Goal: Information Seeking & Learning: Learn about a topic

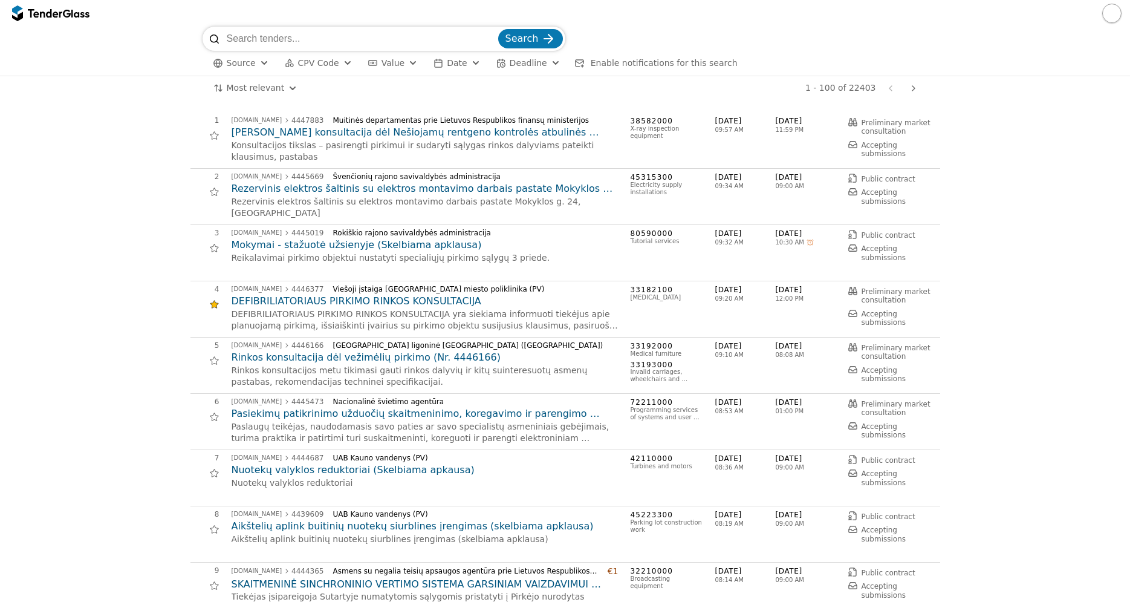
click at [256, 63] on div "button" at bounding box center [264, 62] width 44 height 41
click at [249, 88] on div at bounding box center [251, 88] width 10 height 10
click at [365, 134] on span "Apply" at bounding box center [369, 134] width 24 height 10
click at [351, 64] on span "CPV Code" at bounding box center [359, 63] width 41 height 10
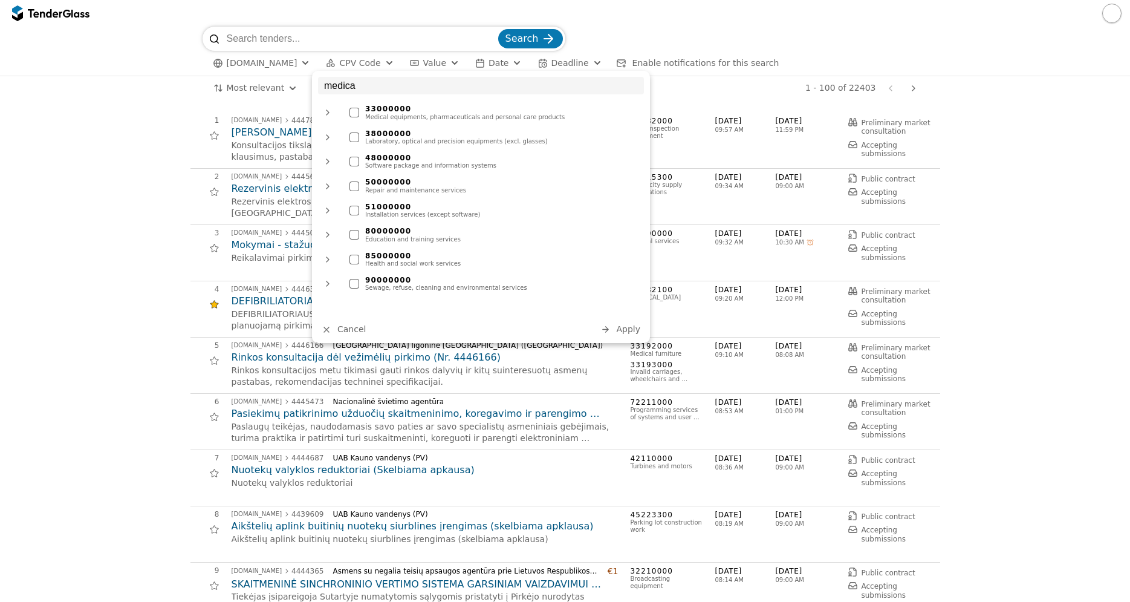
type input "medica"
click at [358, 112] on div at bounding box center [355, 113] width 10 height 10
click at [356, 138] on div at bounding box center [355, 137] width 10 height 10
click at [639, 330] on span "Apply" at bounding box center [628, 329] width 24 height 10
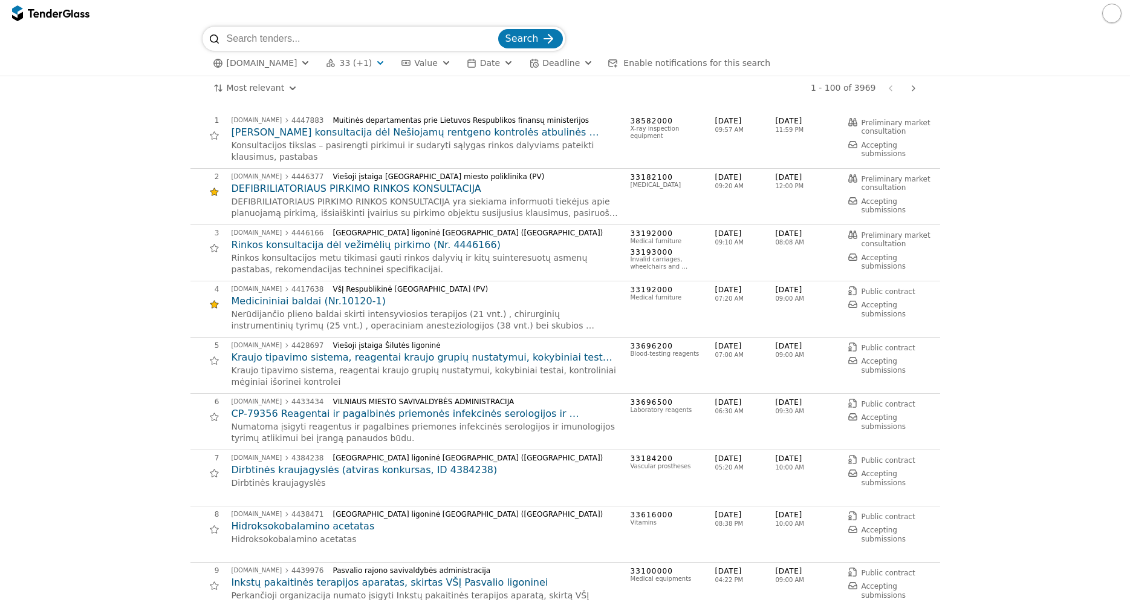
click at [423, 64] on button "Value" at bounding box center [425, 63] width 59 height 15
click at [425, 63] on div "button" at bounding box center [447, 62] width 44 height 41
click at [493, 68] on button "Date" at bounding box center [490, 63] width 56 height 15
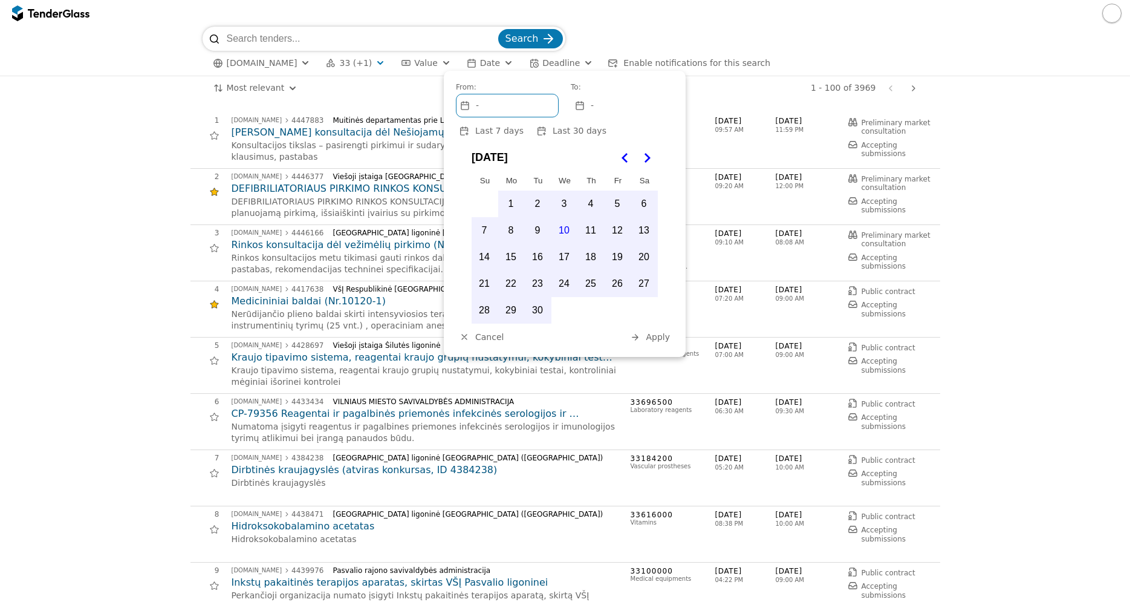
click at [493, 63] on button "Date" at bounding box center [490, 63] width 56 height 15
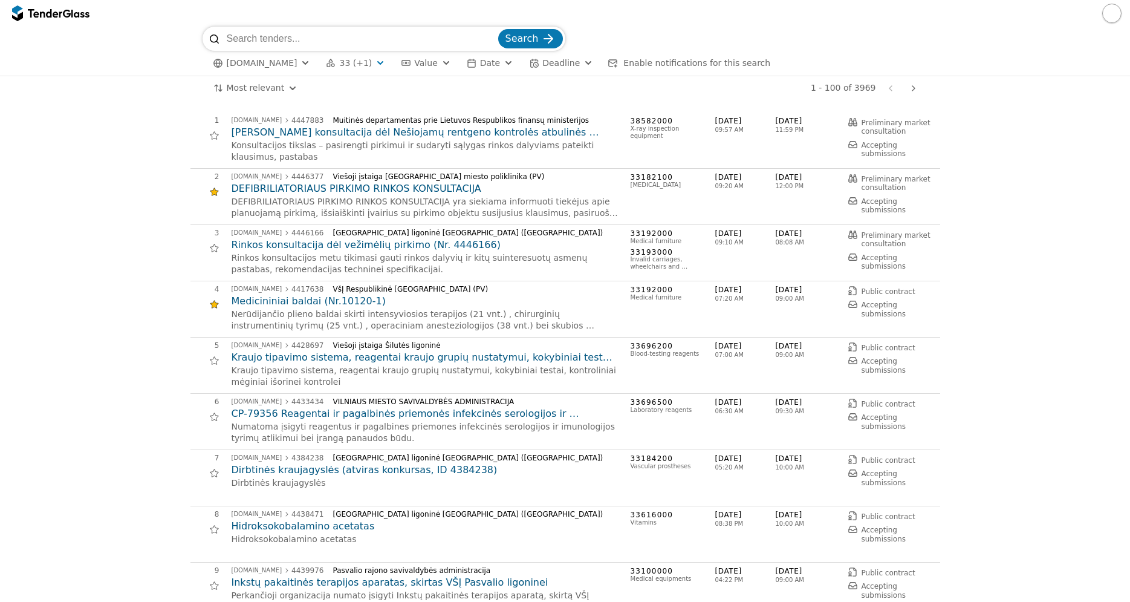
click at [552, 65] on span "Deadline" at bounding box center [560, 63] width 37 height 10
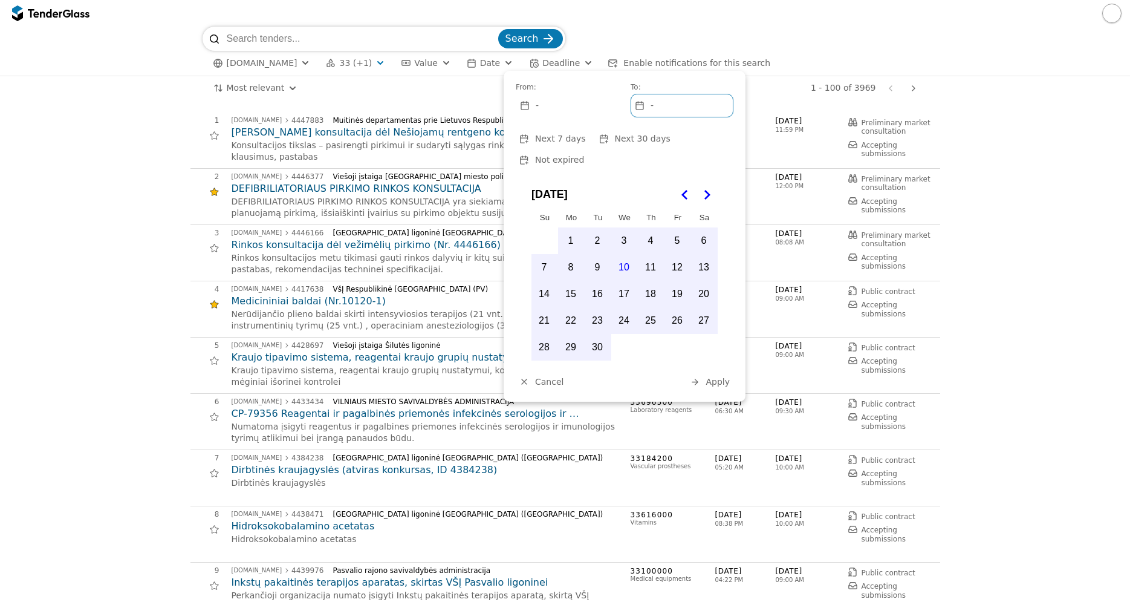
click at [556, 64] on button "Deadline" at bounding box center [561, 63] width 74 height 15
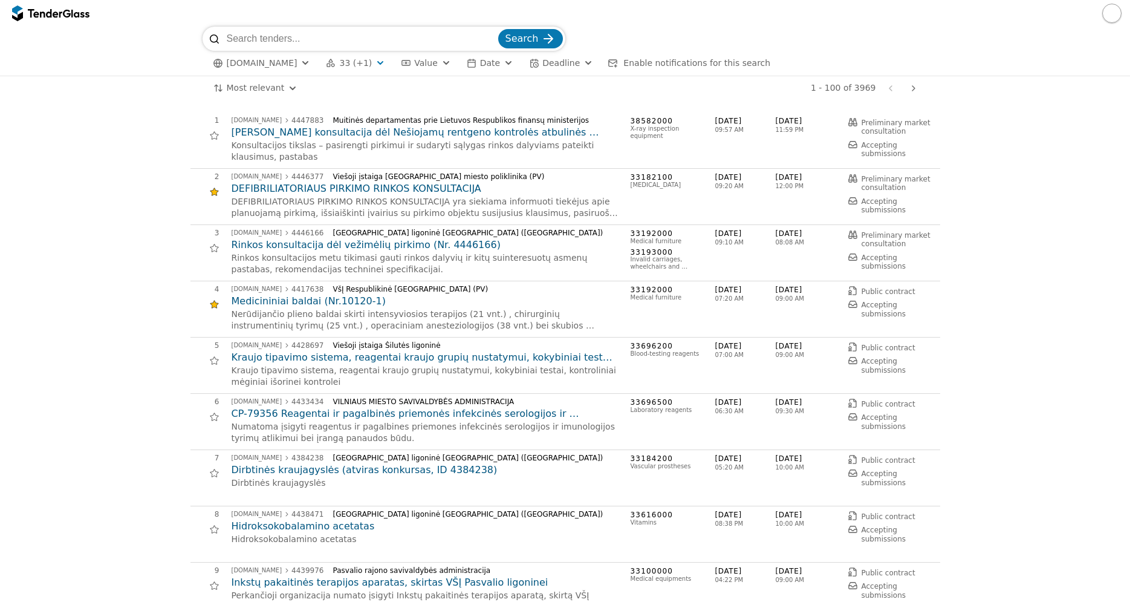
click at [287, 90] on html "Search [DOMAIN_NAME] 33 (+1) Type Buyer Value Date Deadline Enable notification…" at bounding box center [565, 301] width 1130 height 602
click at [1112, 15] on button "button" at bounding box center [1111, 13] width 19 height 19
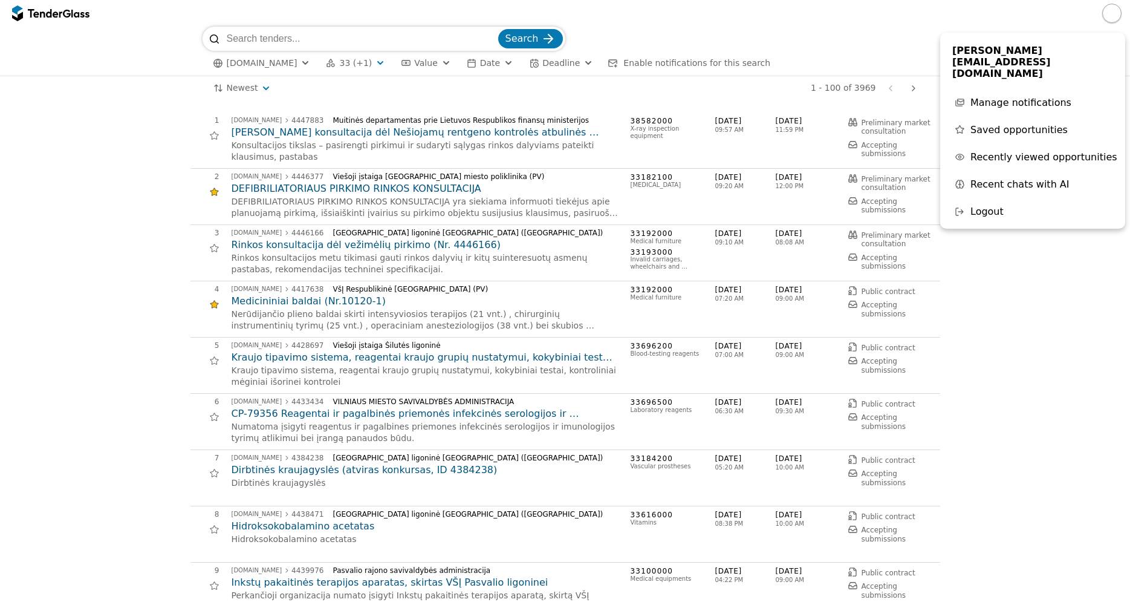
click at [324, 187] on h2 "DEFIBRILIATORIAUS PIRKIMO RINKOS KONSULTACIJA" at bounding box center [425, 188] width 387 height 13
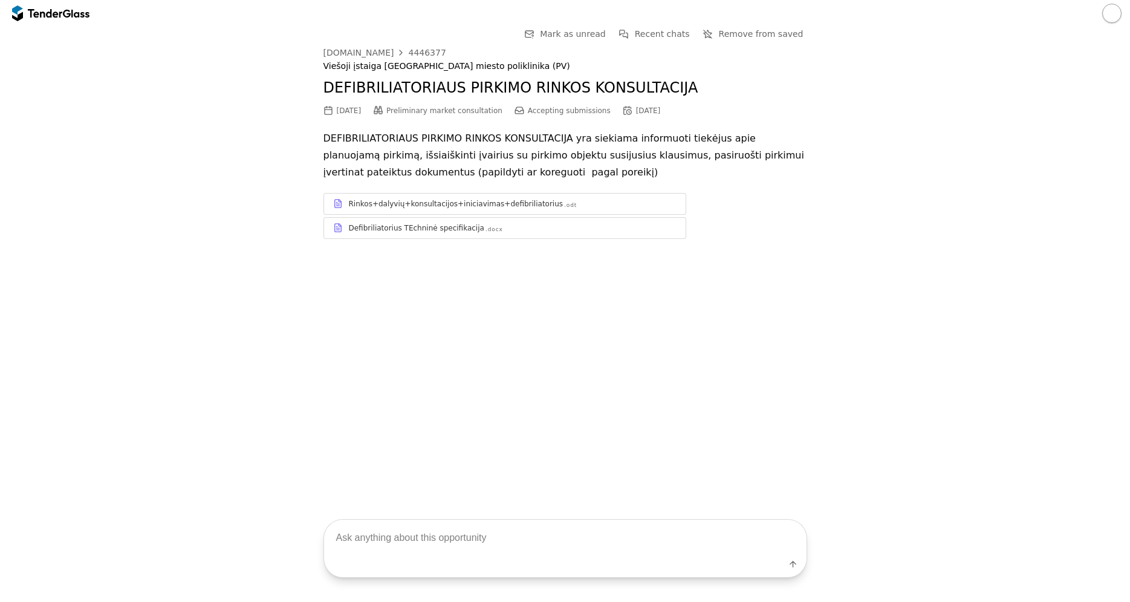
click at [562, 114] on span "Accepting submissions" at bounding box center [569, 110] width 83 height 8
click at [647, 138] on p "DEFIBRILIATORIAUS PIRKIMO RINKOS KONSULTACIJA yra siekiama informuoti tiekėjus …" at bounding box center [566, 155] width 484 height 51
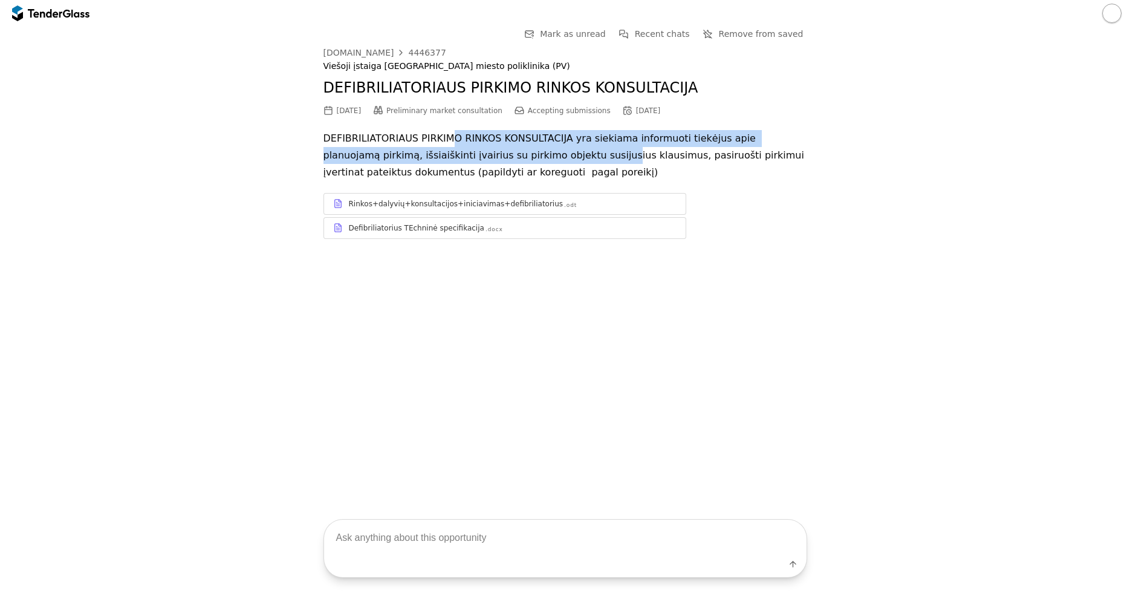
drag, startPoint x: 460, startPoint y: 139, endPoint x: 510, endPoint y: 154, distance: 53.0
click at [510, 154] on p "DEFIBRILIATORIAUS PIRKIMO RINKOS KONSULTACIJA yra siekiama informuoti tiekėjus …" at bounding box center [566, 155] width 484 height 51
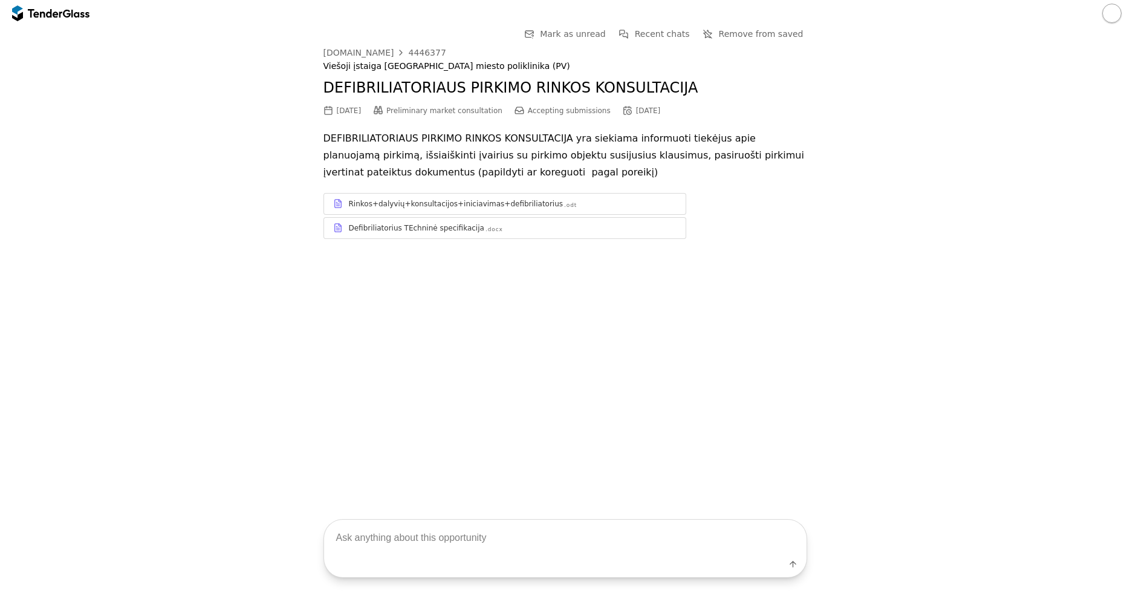
click at [640, 159] on p "DEFIBRILIATORIAUS PIRKIMO RINKOS KONSULTACIJA yra siekiama informuoti tiekėjus …" at bounding box center [566, 155] width 484 height 51
click at [345, 54] on div "[DOMAIN_NAME]" at bounding box center [359, 52] width 71 height 8
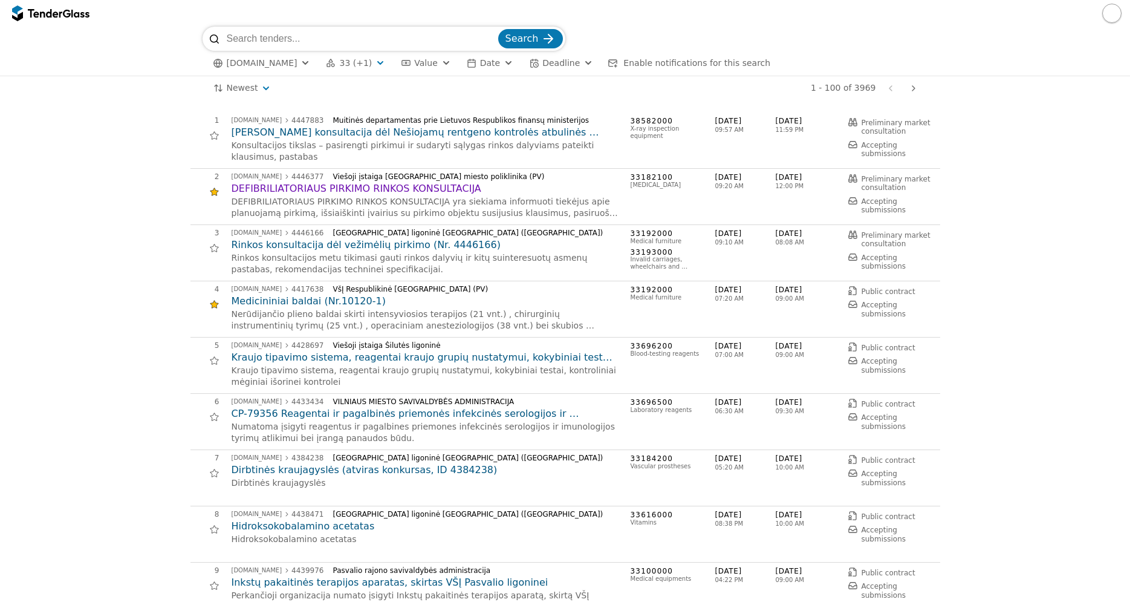
click at [348, 64] on span "33 (+1)" at bounding box center [355, 63] width 33 height 10
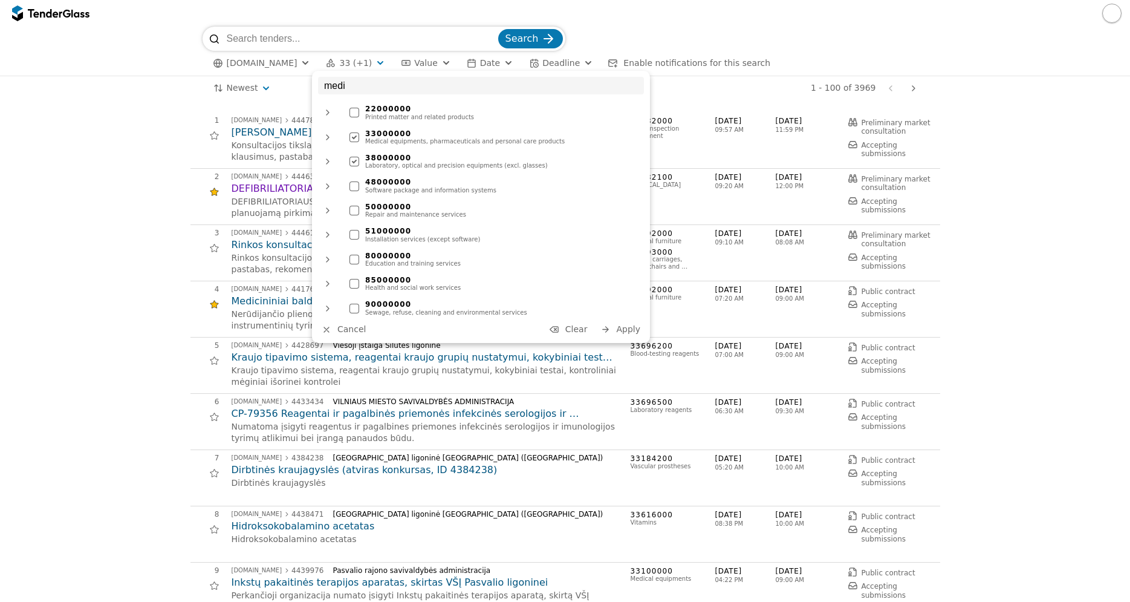
type input "medic"
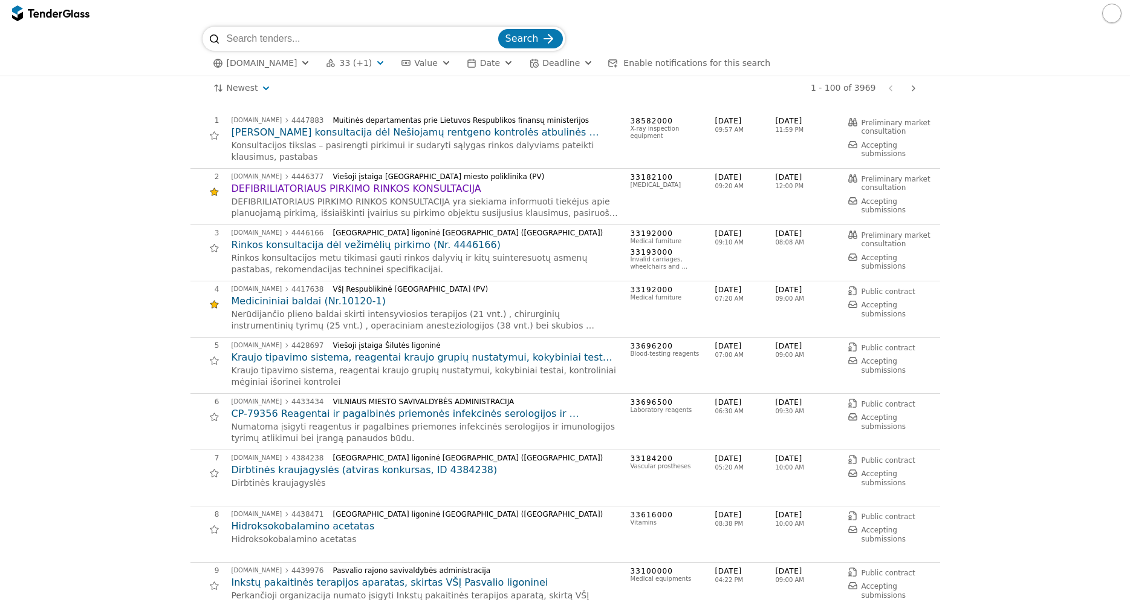
click at [558, 65] on button "Deadline" at bounding box center [561, 63] width 74 height 15
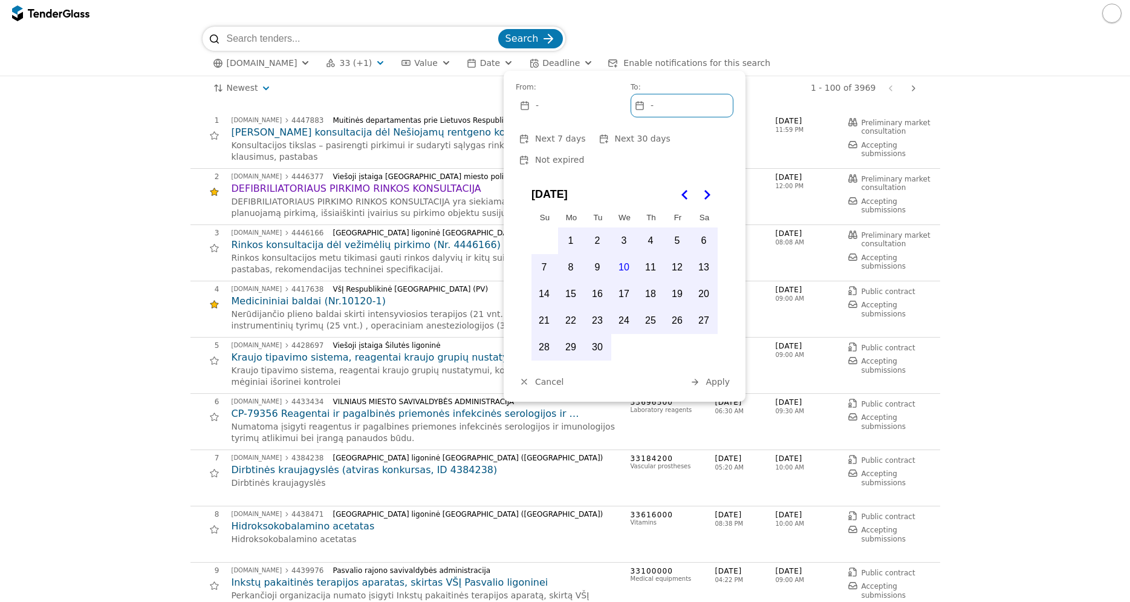
click at [262, 83] on html "Search [DOMAIN_NAME] 33 (+1) Type Buyer Value Date Deadline Enable notification…" at bounding box center [565, 301] width 1130 height 602
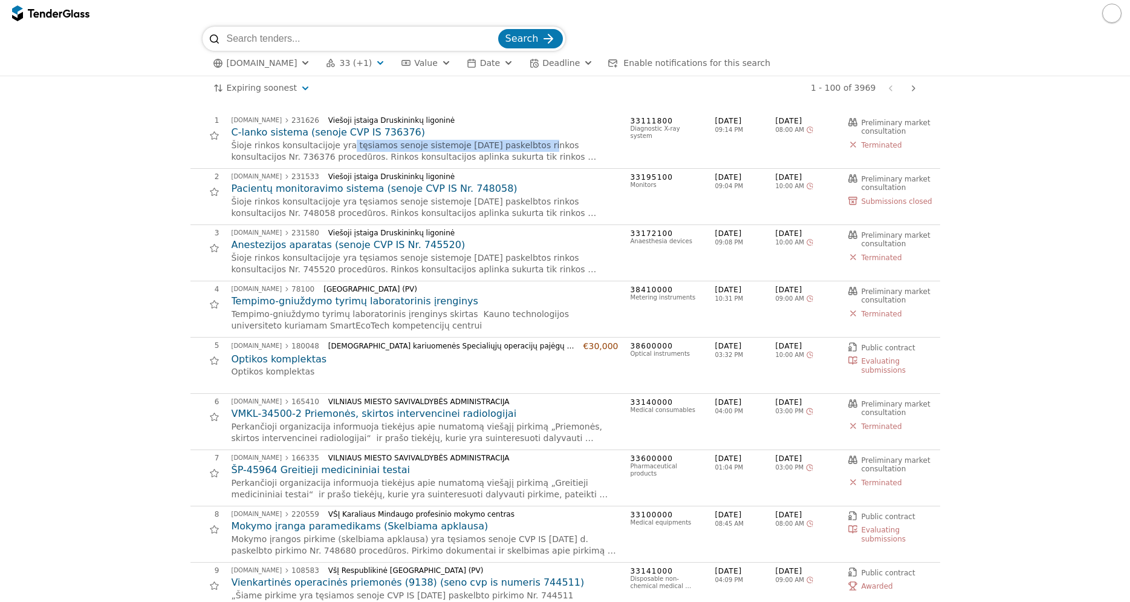
drag, startPoint x: 343, startPoint y: 146, endPoint x: 526, endPoint y: 148, distance: 182.6
click at [526, 148] on p "Šioje rinkos konsultacijoje yra tęsiamos senoje sistemoje [DATE] paskelbtos rin…" at bounding box center [425, 152] width 387 height 24
click at [286, 92] on html "Search [DOMAIN_NAME] 33 (+1) Type Buyer Value Date Deadline Enable notification…" at bounding box center [565, 301] width 1130 height 602
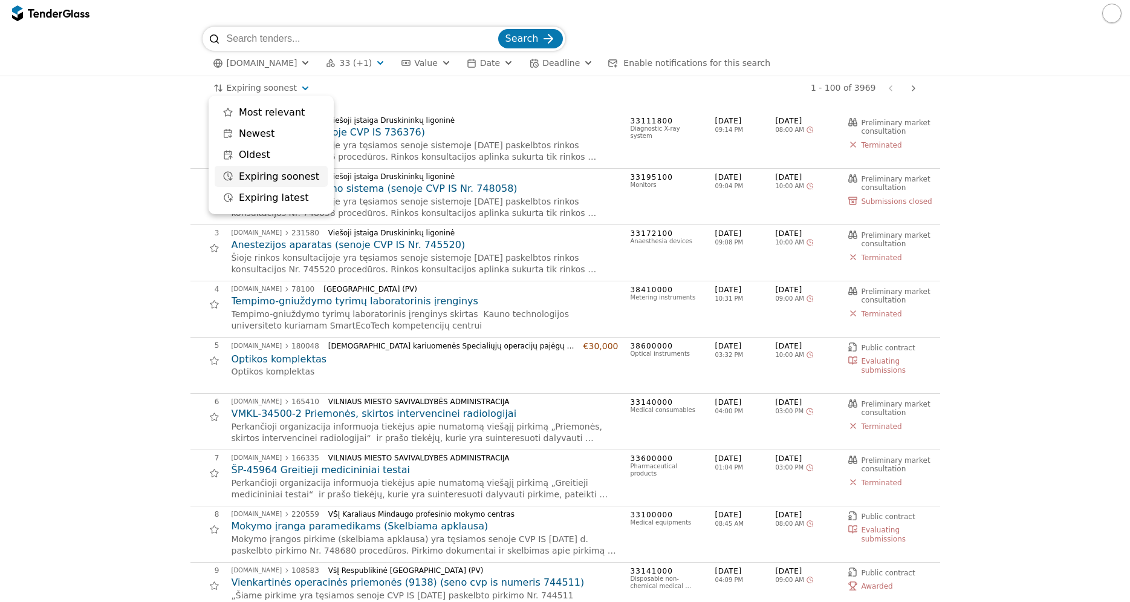
click at [1004, 191] on html "Search [DOMAIN_NAME] 33 (+1) Type Buyer Value Date Deadline Enable notification…" at bounding box center [565, 301] width 1130 height 602
click at [268, 89] on html "Search [DOMAIN_NAME] 33 (+1) Type Buyer Value Date Deadline Enable notification…" at bounding box center [565, 301] width 1130 height 602
click at [114, 192] on html "Search [DOMAIN_NAME] 33 (+1) Type Buyer Value Date Deadline Enable notification…" at bounding box center [565, 301] width 1130 height 602
click at [295, 91] on html "Search [DOMAIN_NAME] 33 (+1) Type Buyer Value Date Deadline Enable notification…" at bounding box center [565, 301] width 1130 height 602
click at [155, 212] on html "Search [DOMAIN_NAME] 33 (+1) Type Buyer Value Date Deadline Enable notification…" at bounding box center [565, 301] width 1130 height 602
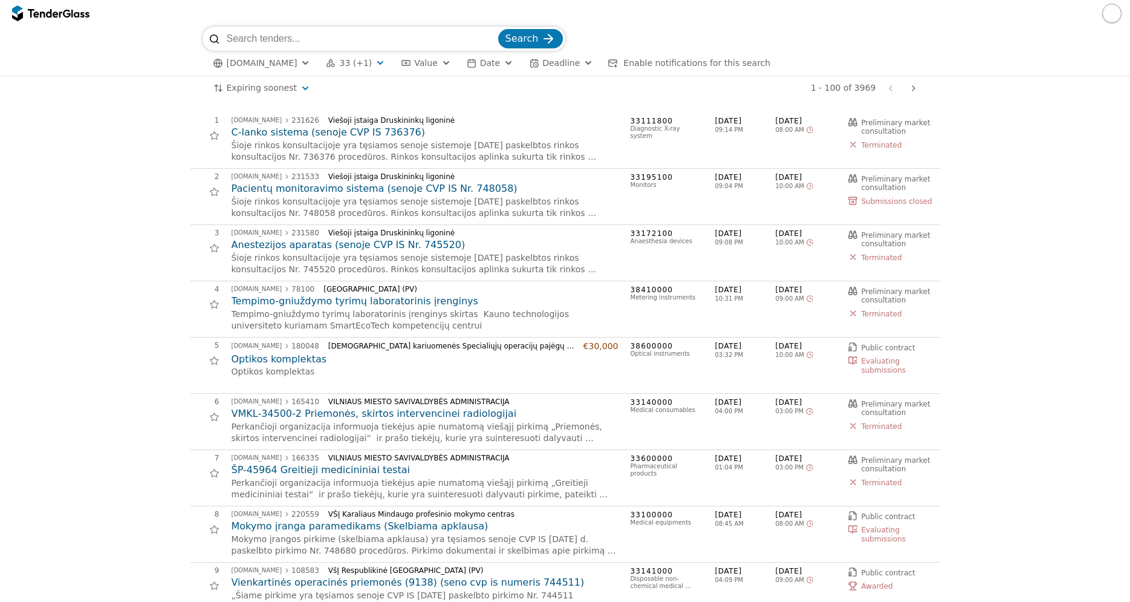
click at [279, 85] on html "Search [DOMAIN_NAME] 33 (+1) Type Buyer Value Date Deadline Enable notification…" at bounding box center [565, 301] width 1130 height 602
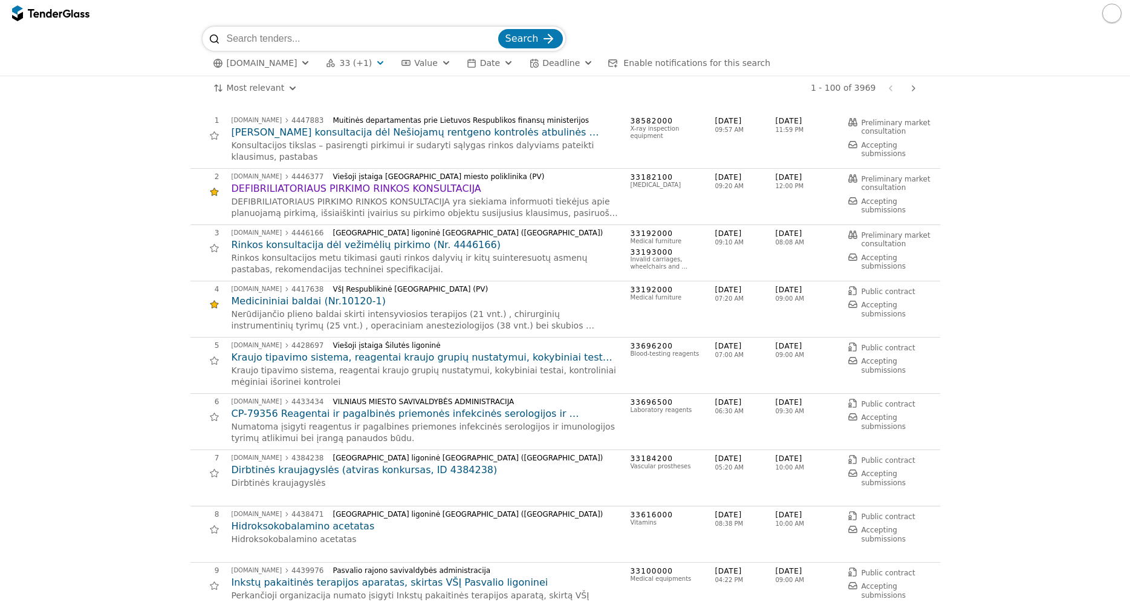
click at [271, 92] on html "Search [DOMAIN_NAME] 33 (+1) Type Buyer Value Date Deadline Enable notification…" at bounding box center [565, 301] width 1130 height 602
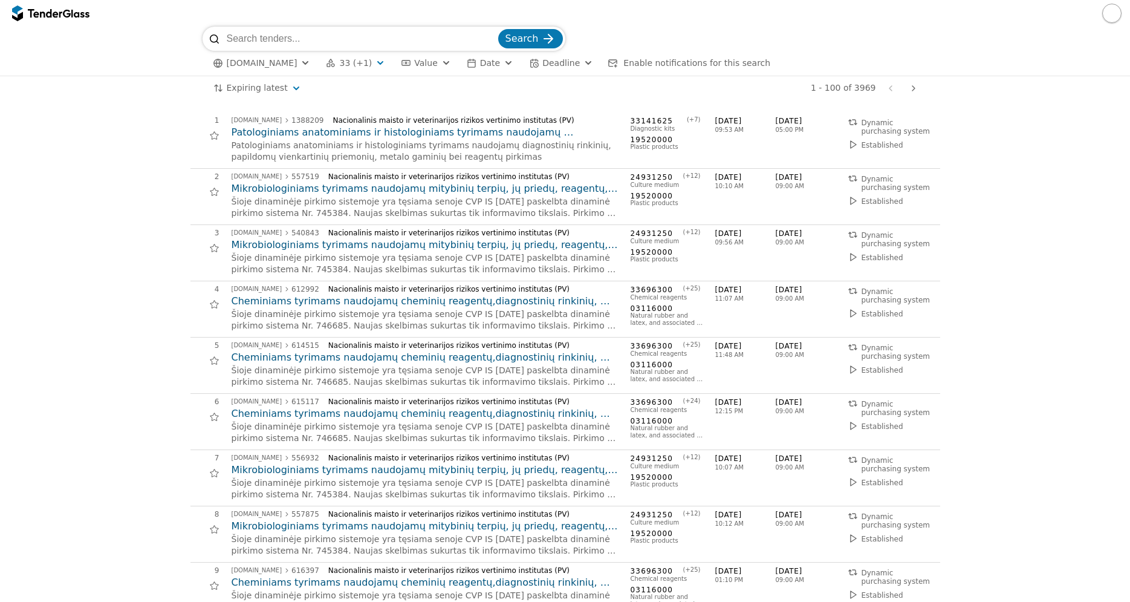
click at [274, 91] on html "Search [DOMAIN_NAME] 33 (+1) Type Buyer Value Date Deadline Enable notification…" at bounding box center [565, 301] width 1130 height 602
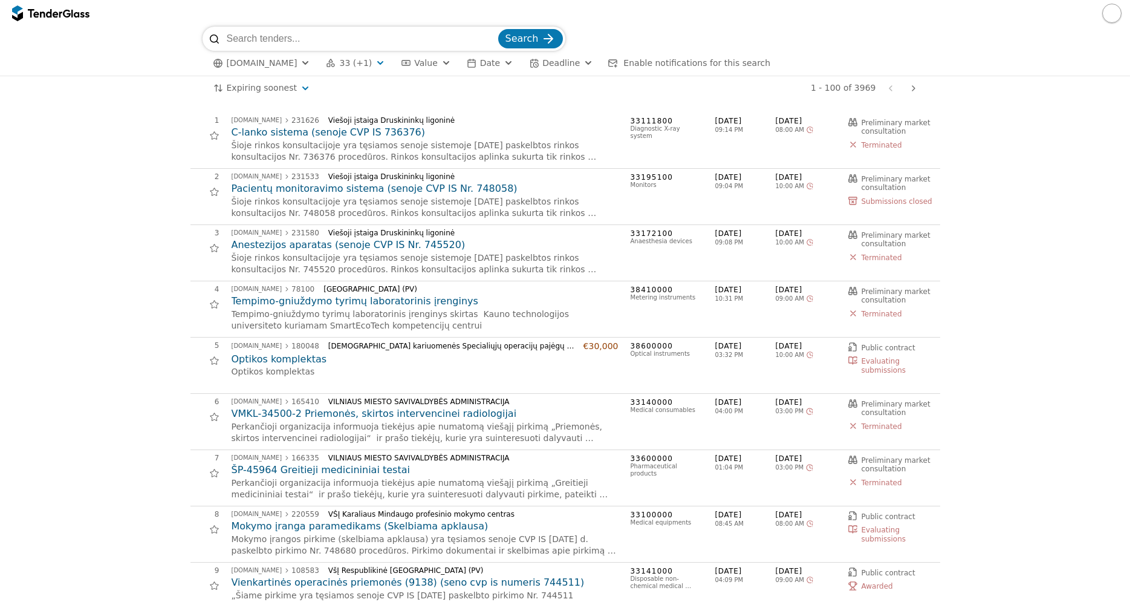
click at [542, 67] on span "Deadline" at bounding box center [560, 63] width 37 height 10
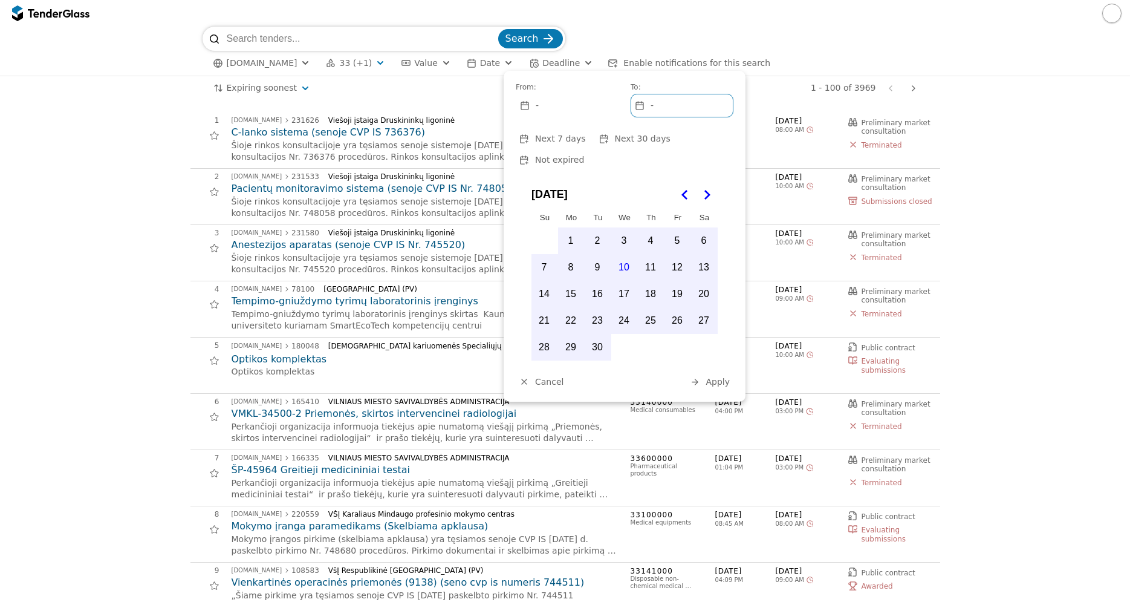
click at [614, 140] on span "Next 30 days" at bounding box center [642, 139] width 56 height 10
click at [584, 155] on span "Not expired" at bounding box center [559, 160] width 49 height 10
click at [712, 377] on span "Apply" at bounding box center [718, 382] width 24 height 10
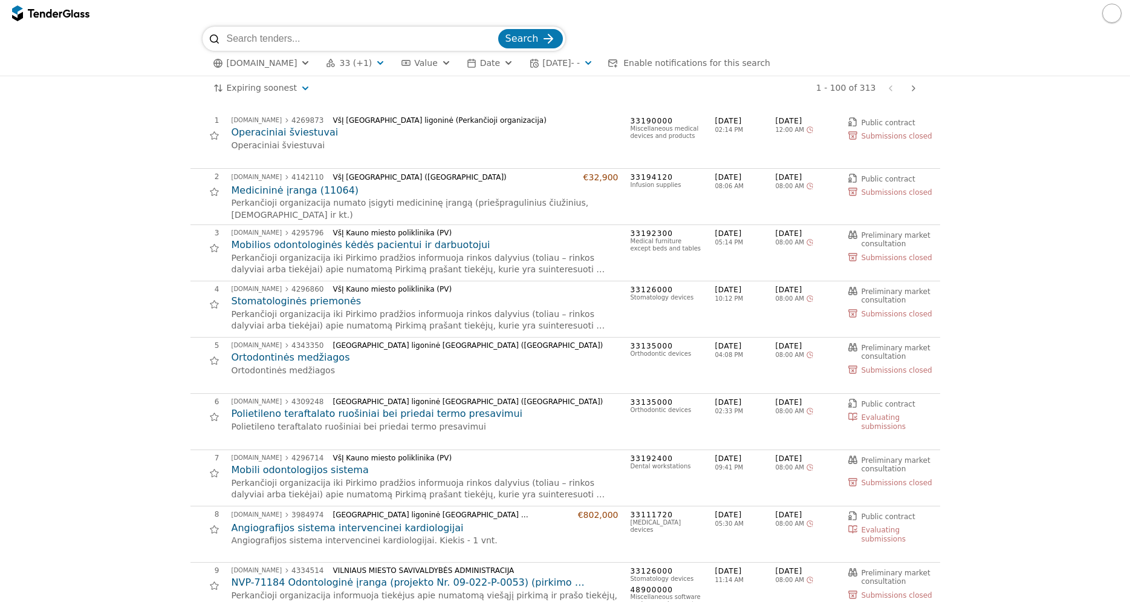
click at [542, 62] on span "[DATE] - -" at bounding box center [560, 63] width 37 height 10
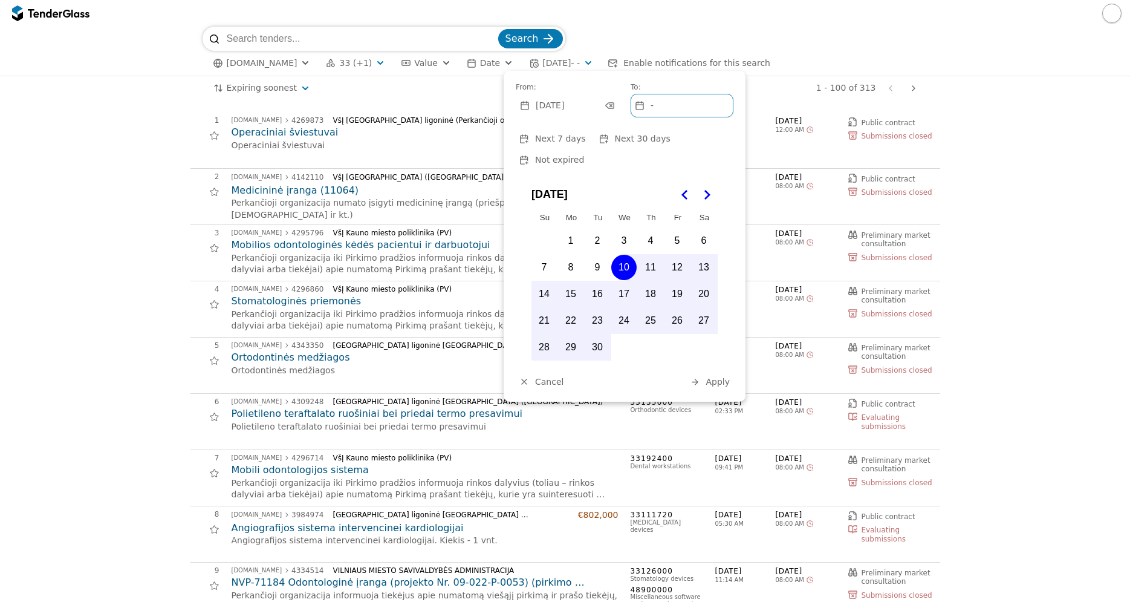
click at [584, 155] on span "Not expired" at bounding box center [559, 160] width 49 height 10
click at [715, 377] on span "Apply" at bounding box center [718, 382] width 24 height 10
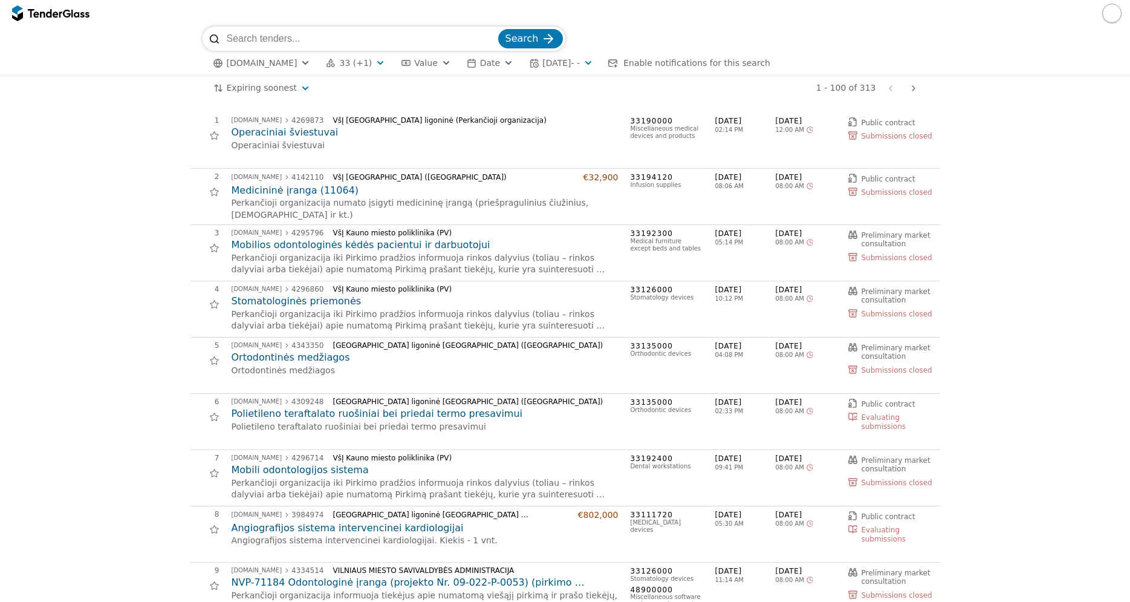
click at [246, 60] on span "[DOMAIN_NAME]" at bounding box center [262, 63] width 71 height 10
click at [355, 58] on span "33 (+1)" at bounding box center [355, 63] width 33 height 10
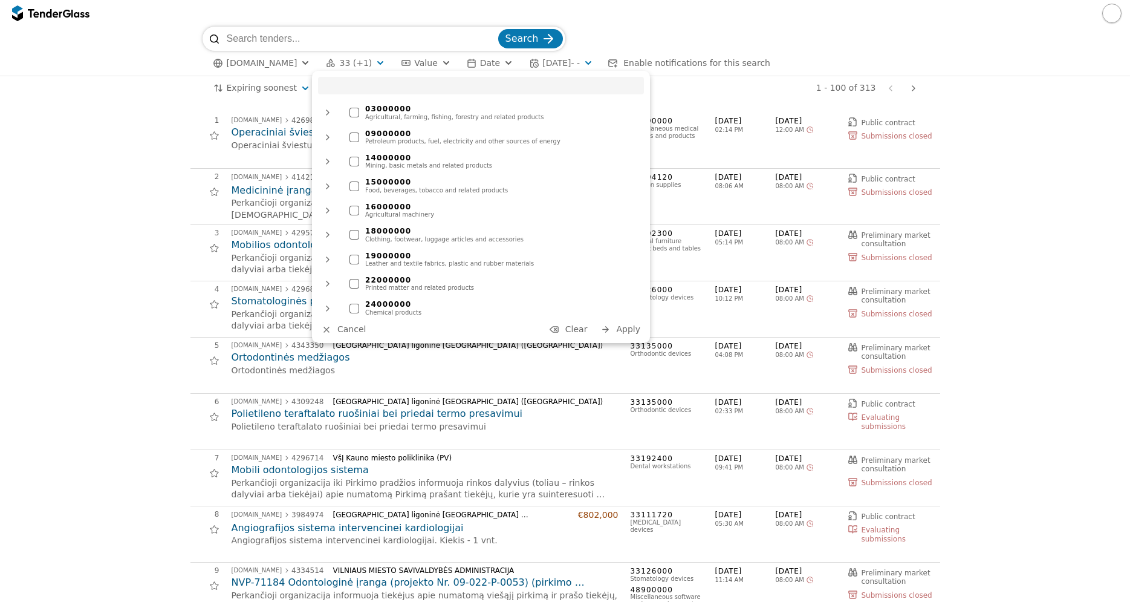
click at [584, 333] on span "Clear" at bounding box center [576, 329] width 22 height 10
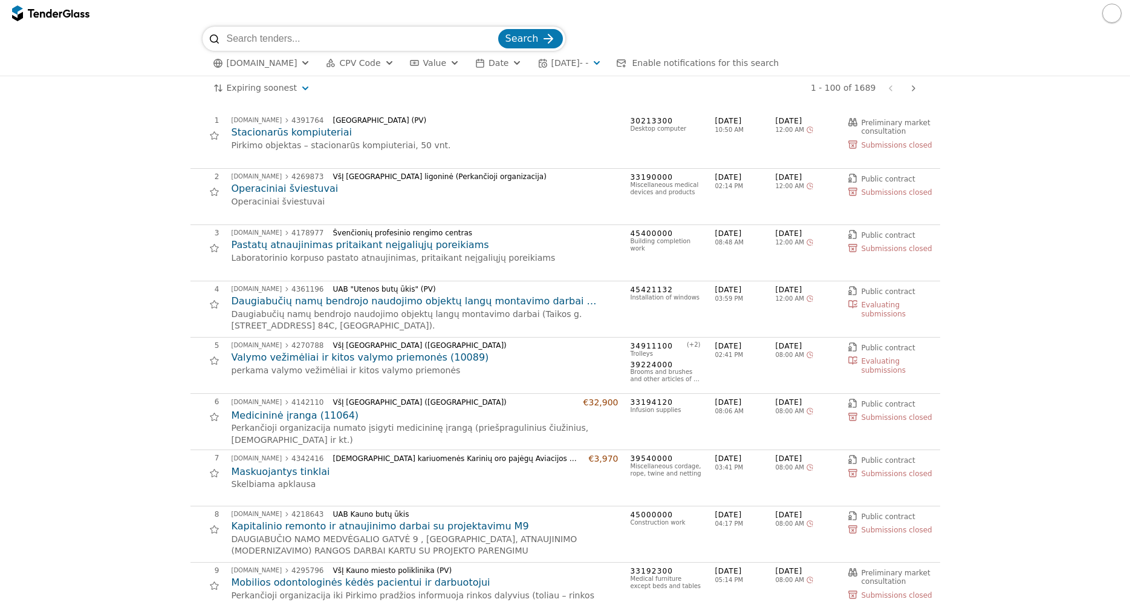
click at [489, 66] on span "Date" at bounding box center [499, 63] width 20 height 10
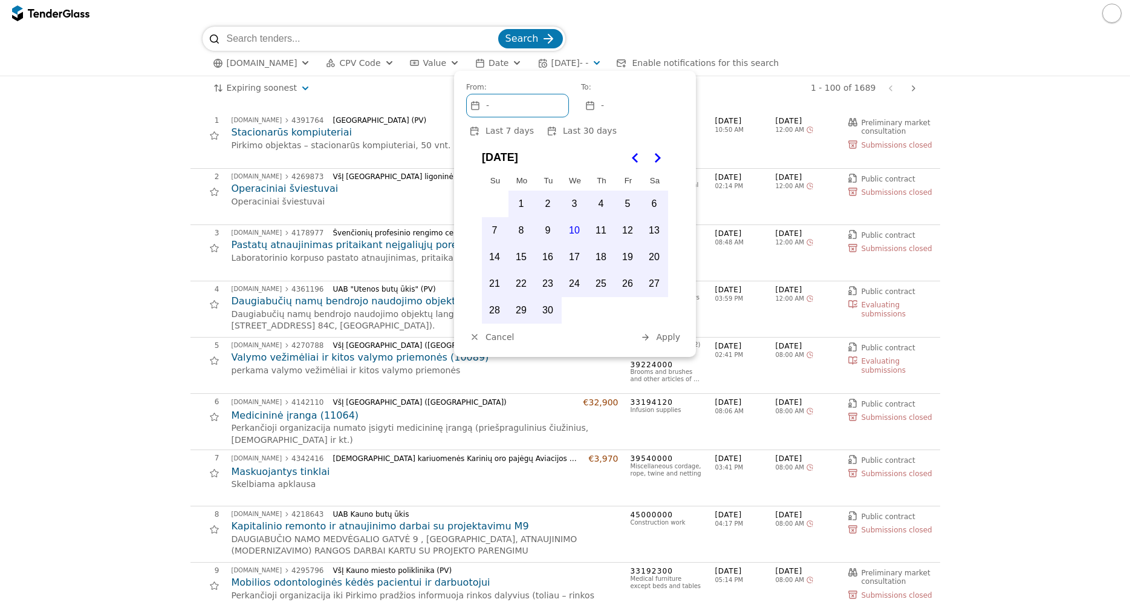
click at [492, 232] on button "7" at bounding box center [494, 230] width 25 height 25
click at [580, 229] on button "10" at bounding box center [574, 230] width 25 height 25
click at [502, 342] on span "Cancel" at bounding box center [500, 337] width 28 height 10
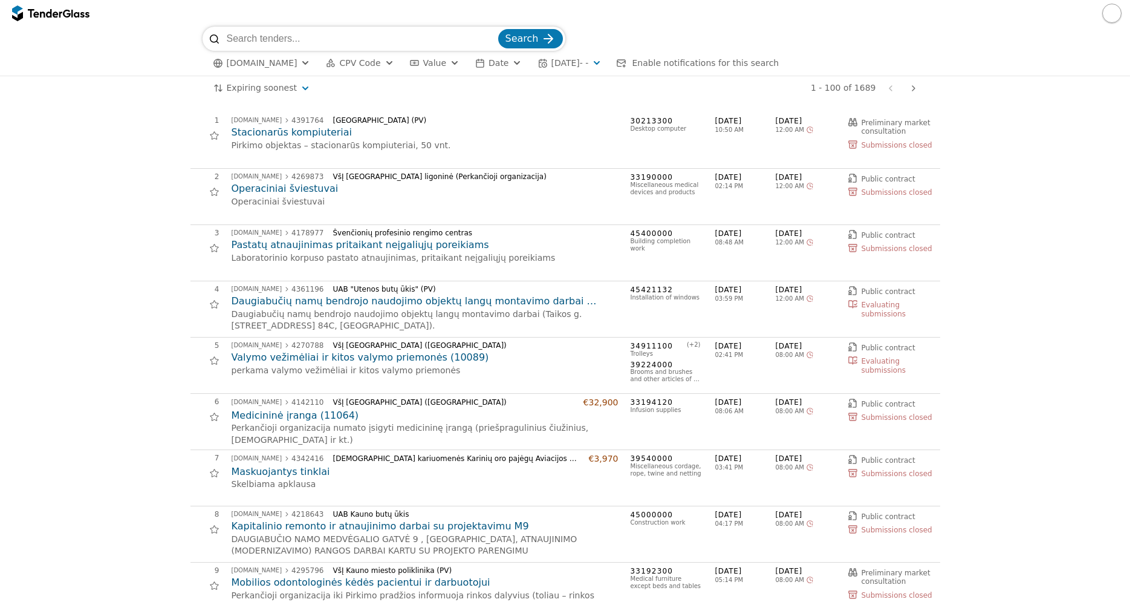
click at [584, 63] on span "[DATE] - -" at bounding box center [569, 63] width 37 height 10
click at [562, 62] on span "[DATE] - -" at bounding box center [569, 63] width 37 height 10
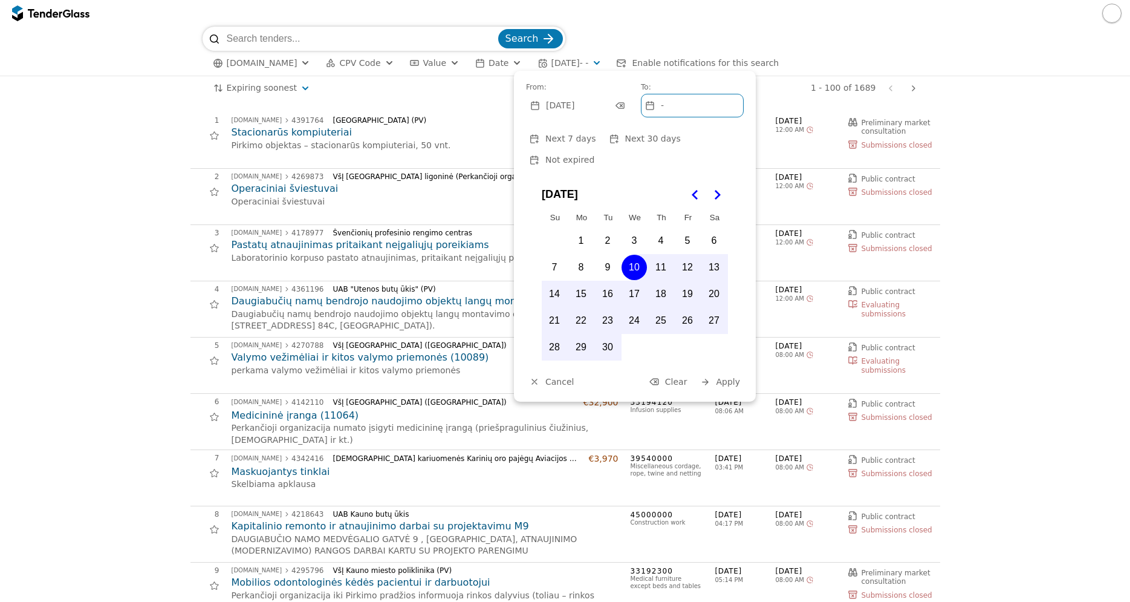
click at [594, 155] on span "Not expired" at bounding box center [569, 160] width 49 height 10
click at [548, 377] on span "Cancel" at bounding box center [559, 382] width 28 height 10
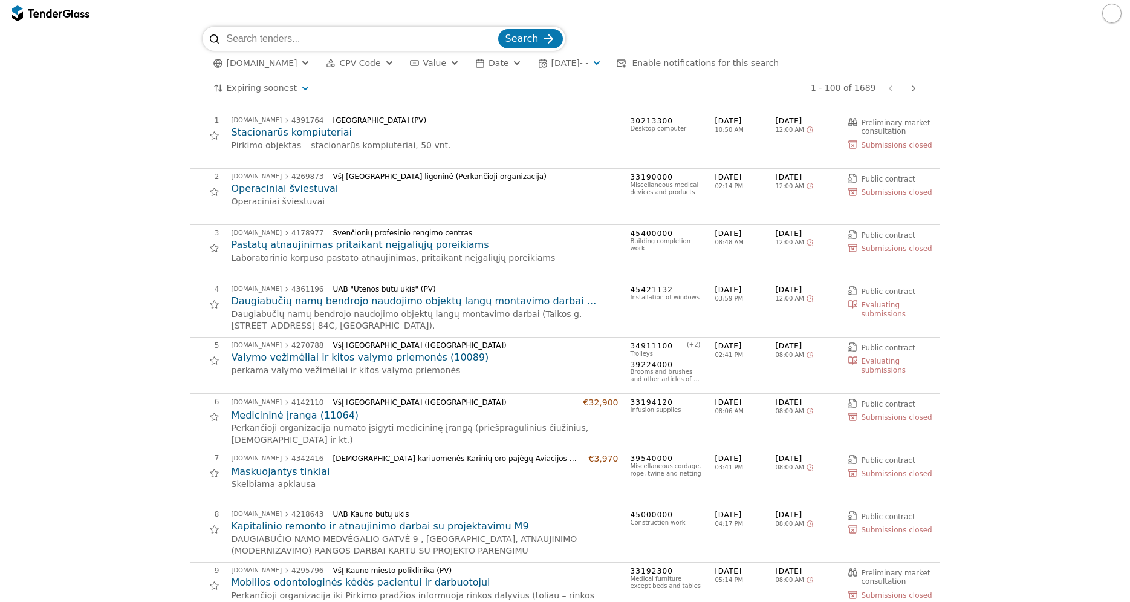
click at [300, 65] on div "button" at bounding box center [306, 62] width 44 height 41
click at [366, 65] on span "CPV Code" at bounding box center [359, 63] width 41 height 10
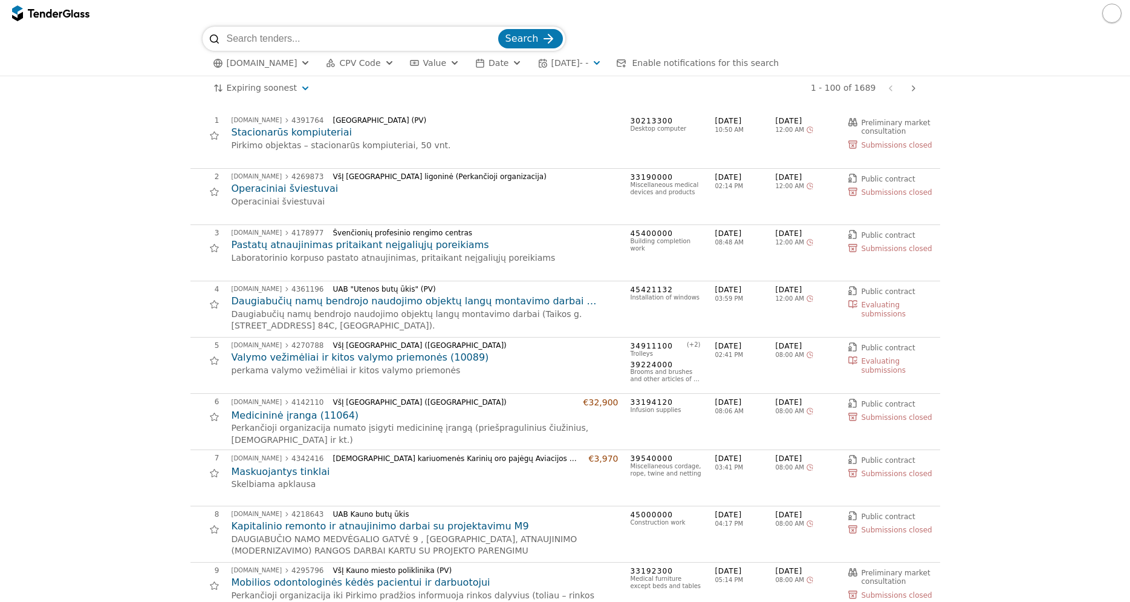
click at [564, 65] on span "[DATE] - -" at bounding box center [569, 63] width 37 height 10
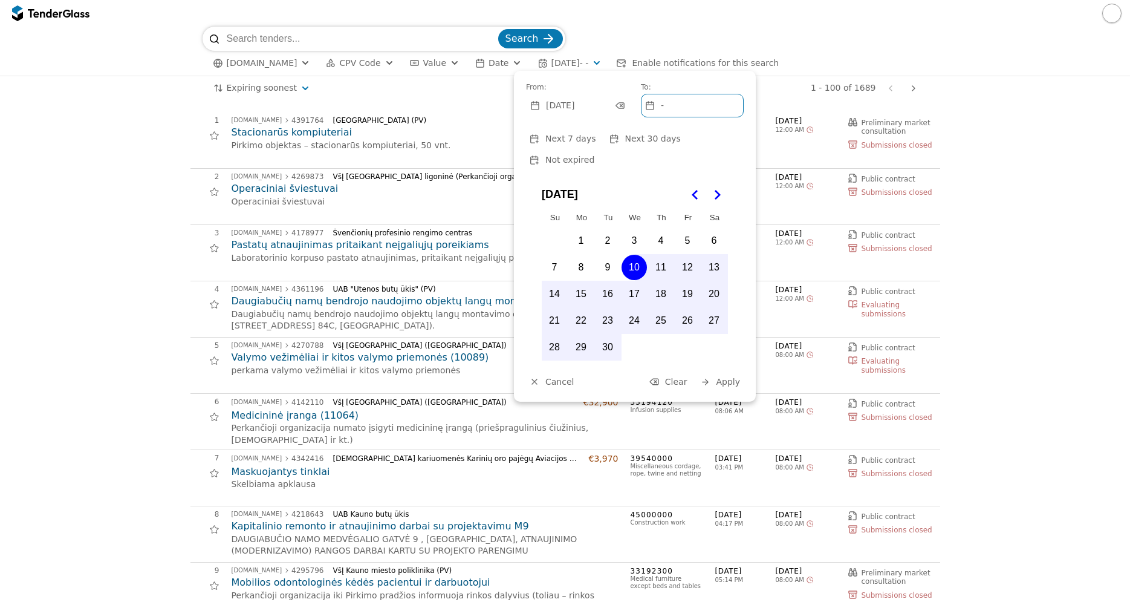
click at [298, 91] on html "Search [DOMAIN_NAME] CPV Code Type Buyer Value Date [DATE] - - Enable notificat…" at bounding box center [565, 301] width 1130 height 602
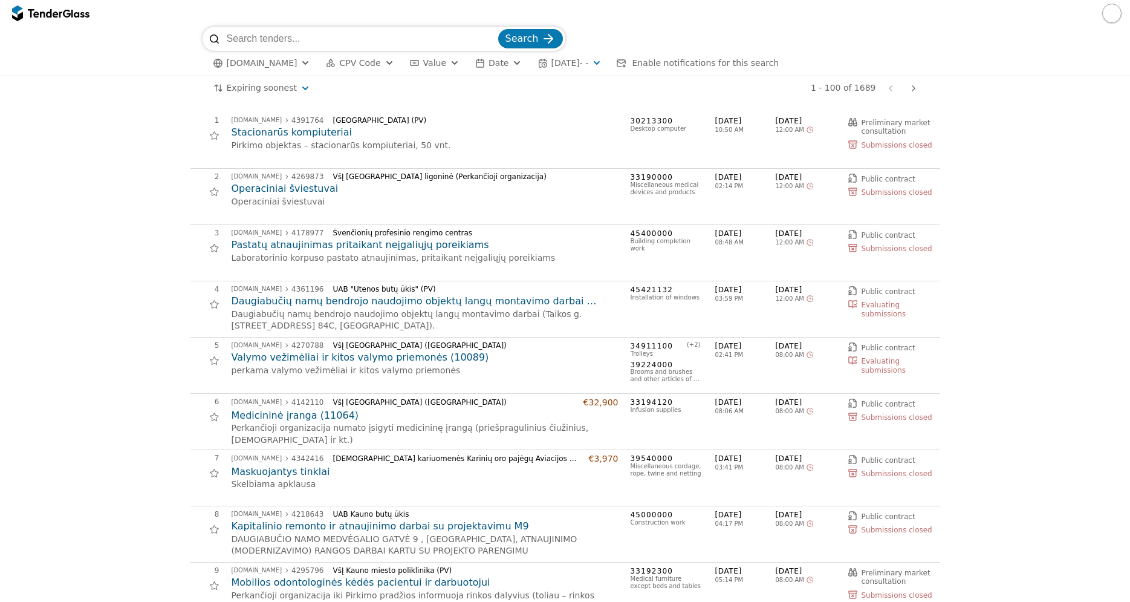
click at [588, 63] on button "[DATE] - -" at bounding box center [570, 63] width 74 height 15
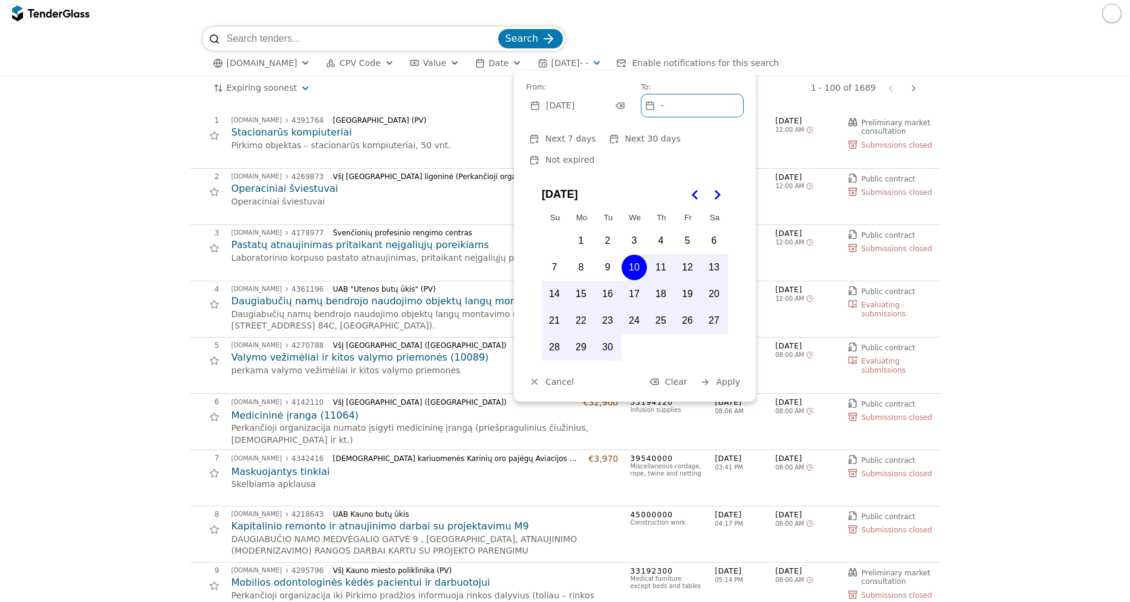
click at [594, 155] on span "Not expired" at bounding box center [569, 160] width 49 height 10
click at [724, 377] on span "Apply" at bounding box center [728, 382] width 24 height 10
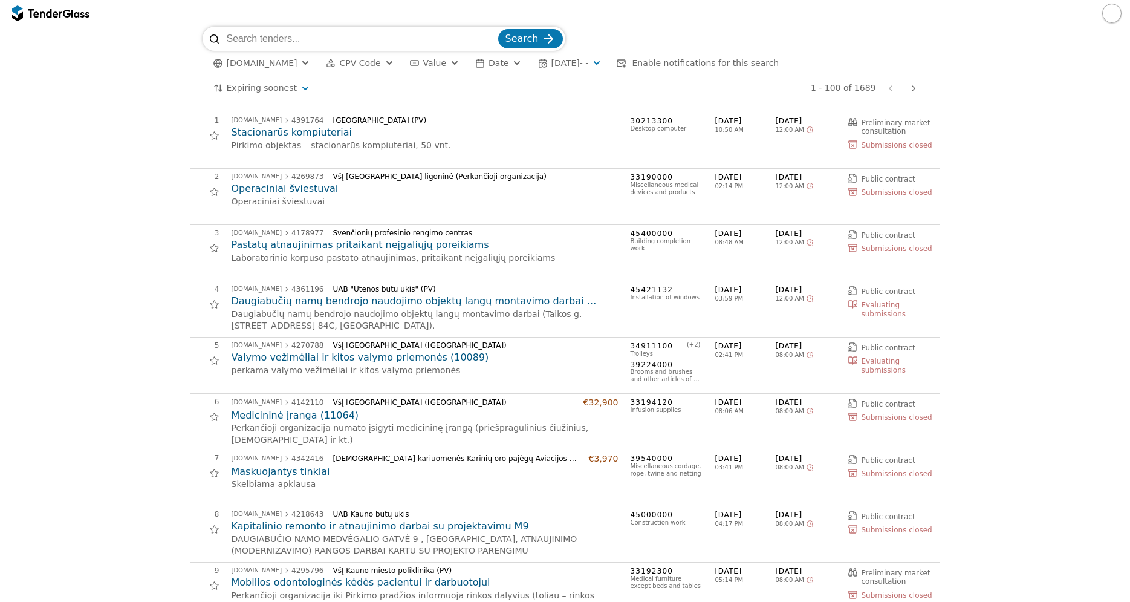
click at [345, 68] on span "CPV Code" at bounding box center [359, 63] width 41 height 10
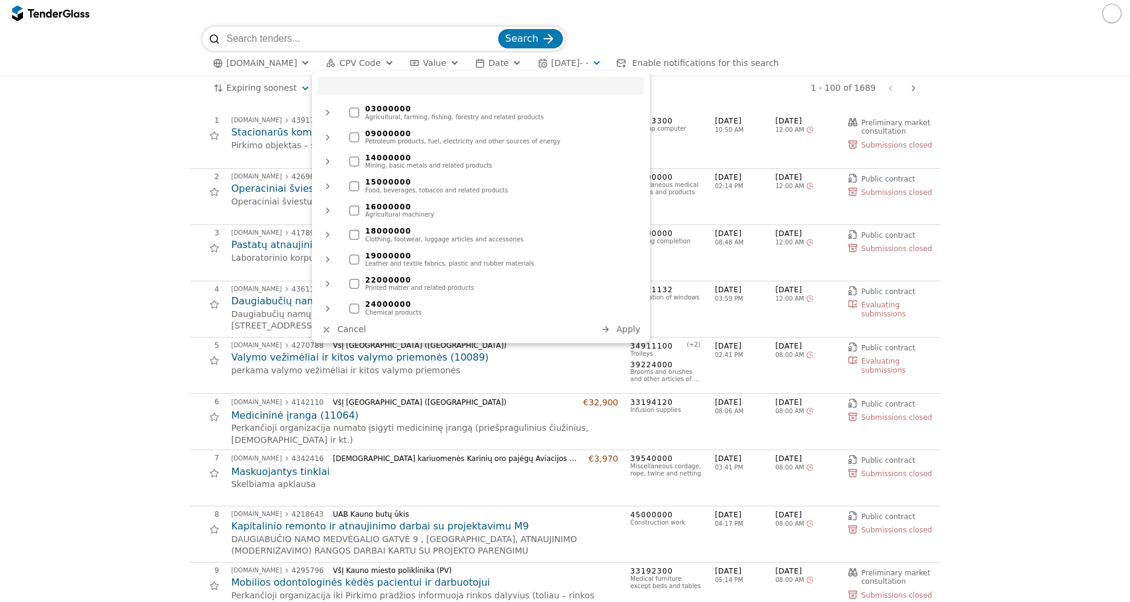
click at [354, 61] on span "CPV Code" at bounding box center [359, 63] width 41 height 10
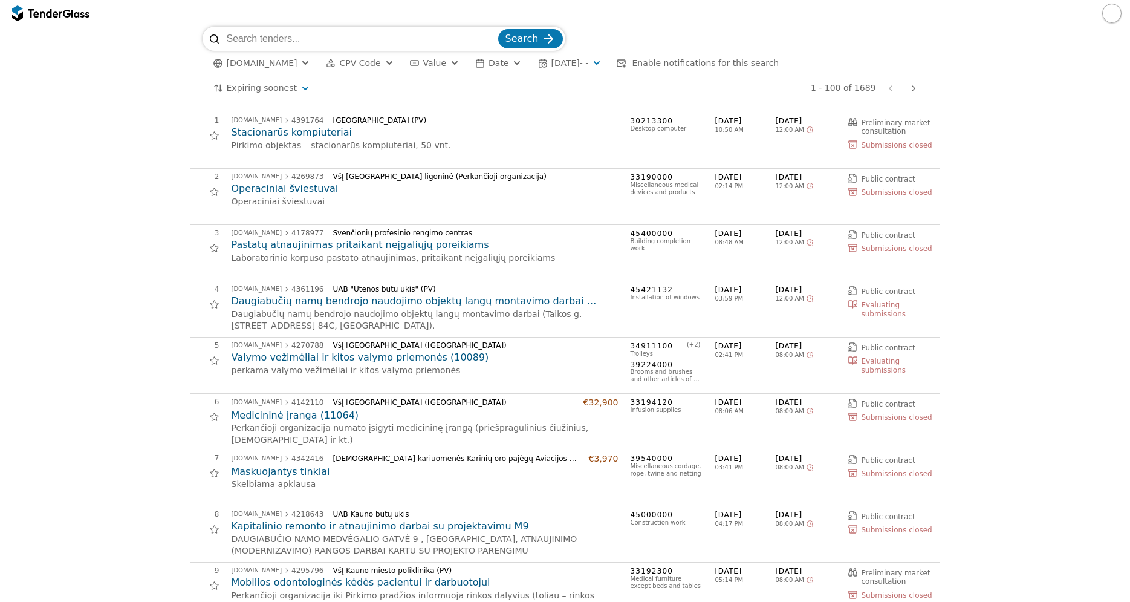
click at [268, 64] on span "[DOMAIN_NAME]" at bounding box center [262, 63] width 71 height 10
click at [490, 64] on button "Date" at bounding box center [498, 63] width 56 height 15
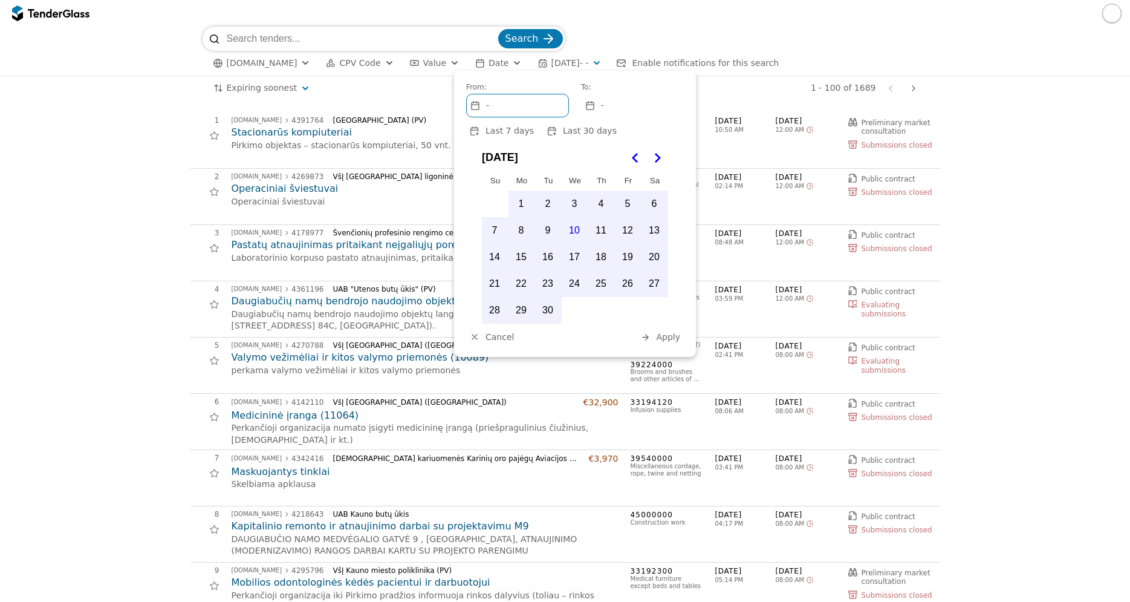
click at [445, 63] on button "Value" at bounding box center [434, 63] width 59 height 15
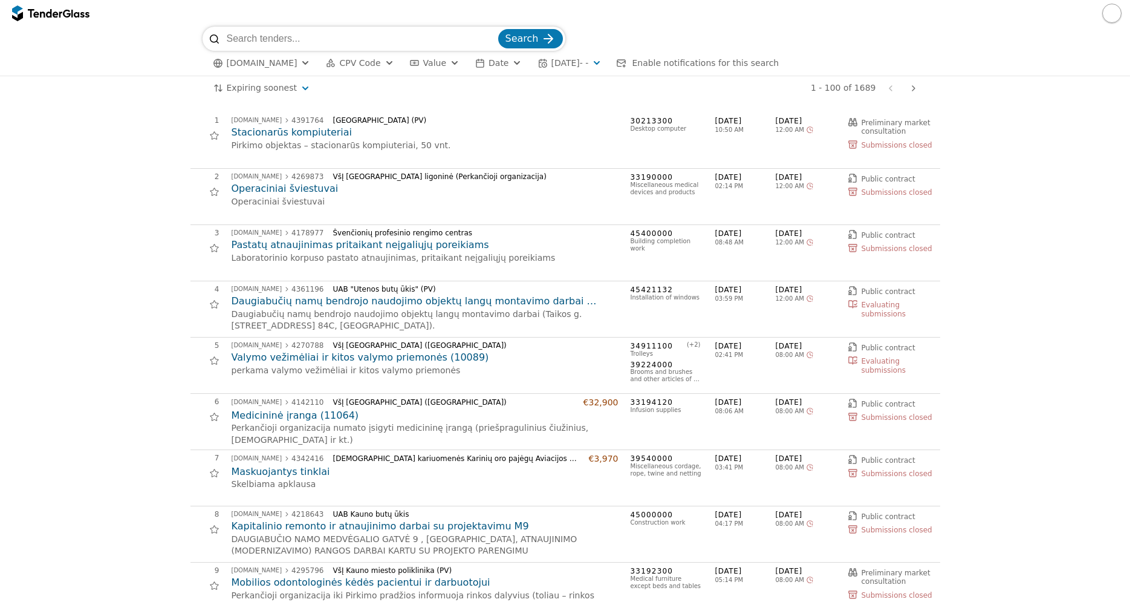
click at [352, 68] on span "CPV Code" at bounding box center [359, 63] width 41 height 10
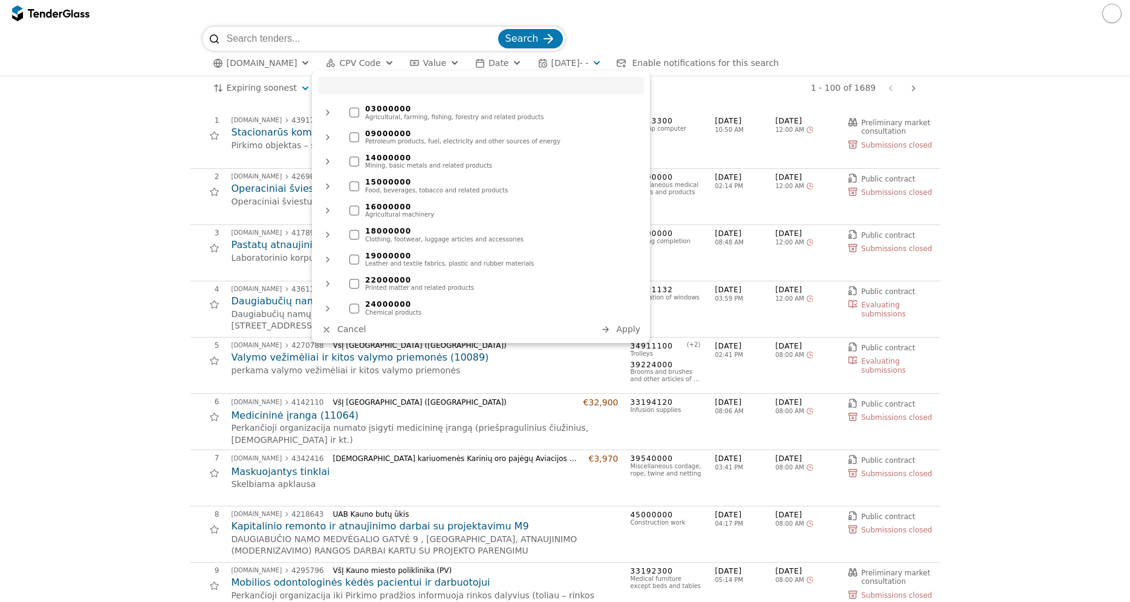
click at [561, 60] on span "[DATE] - -" at bounding box center [569, 63] width 37 height 10
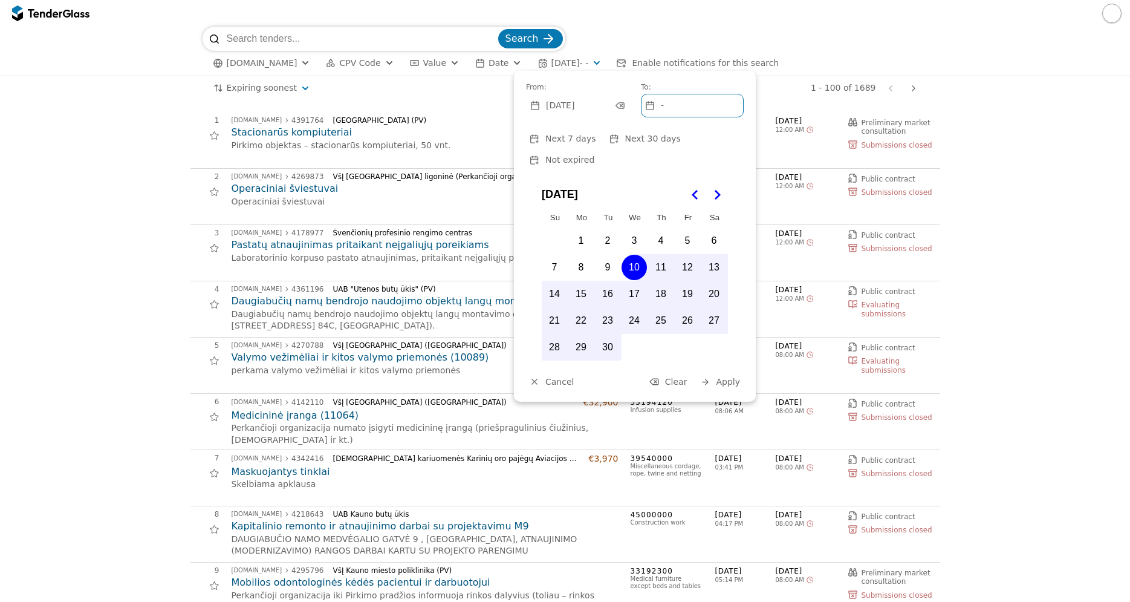
click at [594, 155] on span "Not expired" at bounding box center [569, 160] width 49 height 10
click at [574, 105] on span "[DATE]" at bounding box center [560, 105] width 28 height 10
click at [625, 137] on span "Next 30 days" at bounding box center [653, 139] width 56 height 10
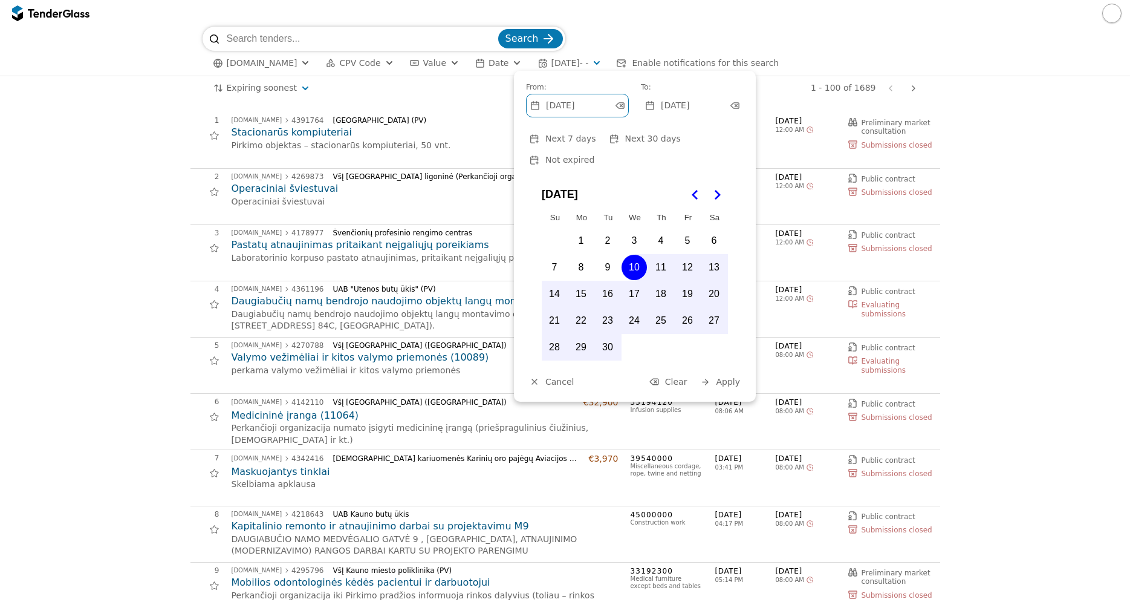
click at [573, 138] on span "Next 7 days" at bounding box center [570, 139] width 50 height 10
click at [594, 155] on span "Not expired" at bounding box center [569, 160] width 49 height 10
click at [653, 138] on span "Next 30 days" at bounding box center [653, 139] width 56 height 10
click at [725, 377] on span "Apply" at bounding box center [728, 382] width 24 height 10
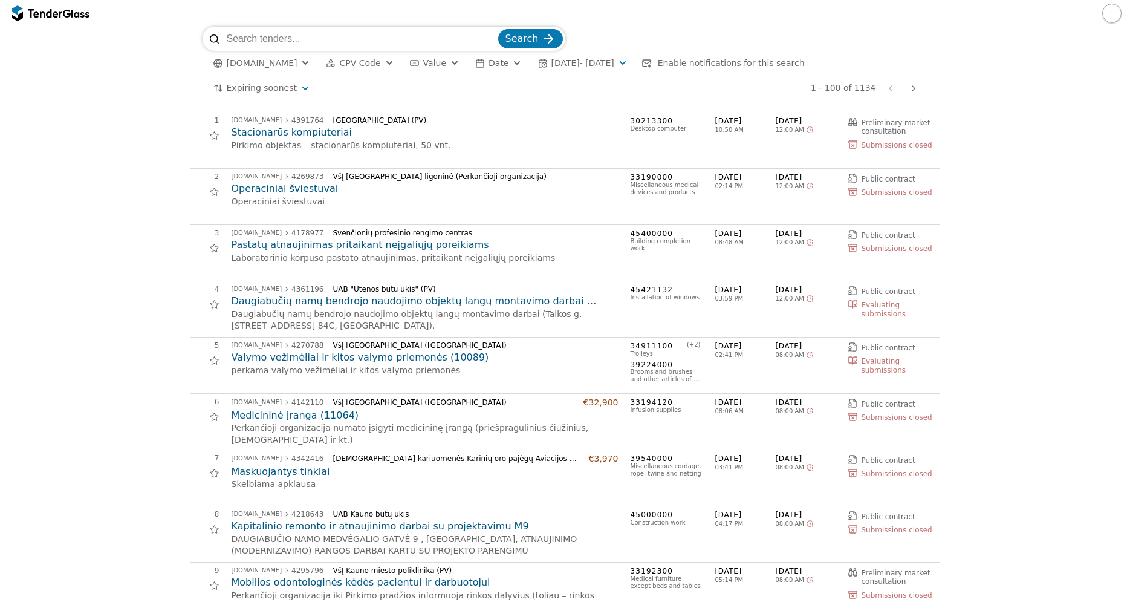
click at [632, 69] on button "[DATE] - [DATE]" at bounding box center [582, 63] width 99 height 15
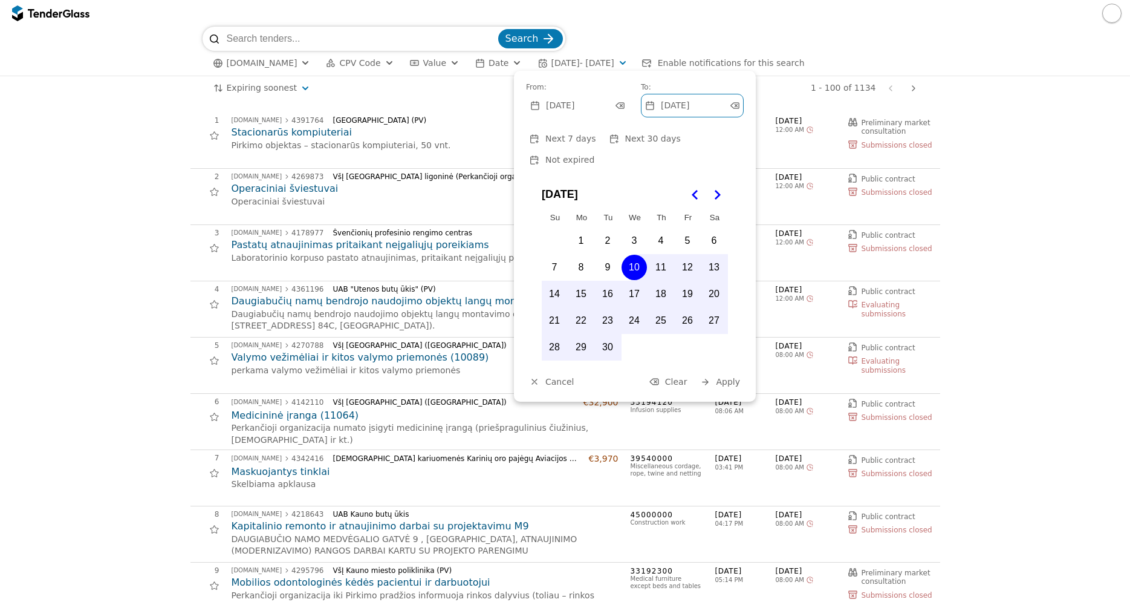
click at [607, 281] on button "16" at bounding box center [607, 293] width 25 height 25
click at [610, 334] on button "30" at bounding box center [607, 346] width 25 height 25
click at [662, 255] on button "11" at bounding box center [660, 267] width 25 height 25
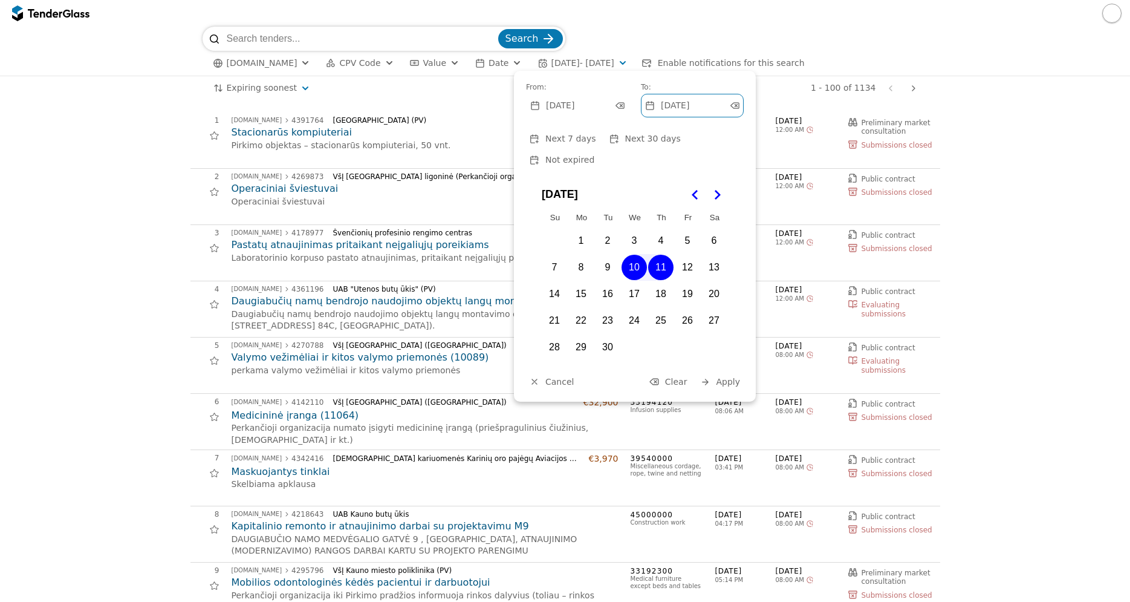
click at [568, 254] on td "7" at bounding box center [555, 267] width 27 height 27
click at [557, 255] on button "7" at bounding box center [554, 267] width 25 height 25
click at [608, 255] on button "9" at bounding box center [607, 267] width 25 height 25
click at [728, 377] on span "Apply" at bounding box center [728, 382] width 24 height 10
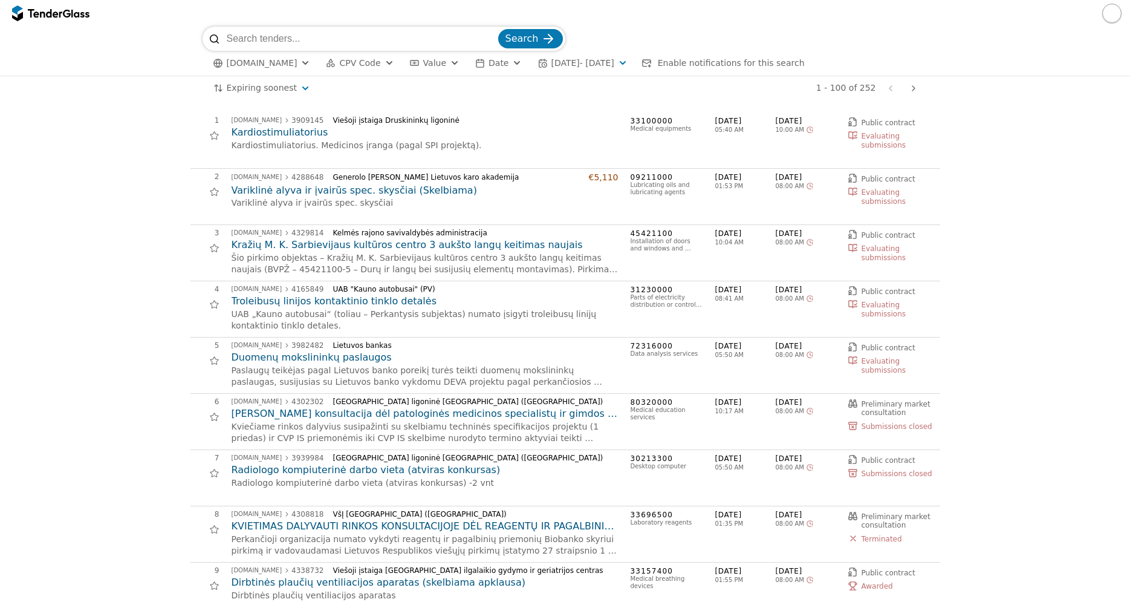
click at [599, 65] on span "[DATE] - [DATE]" at bounding box center [582, 63] width 63 height 10
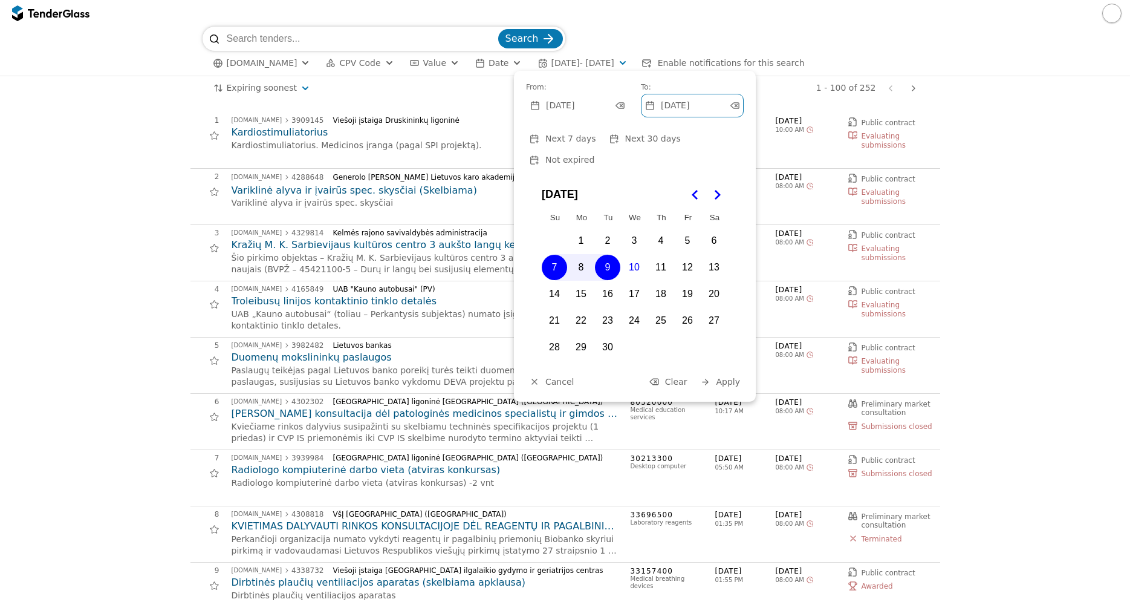
click at [582, 228] on button "1" at bounding box center [580, 240] width 25 height 25
click at [635, 255] on button "10" at bounding box center [634, 267] width 25 height 25
click at [731, 377] on span "Apply" at bounding box center [728, 382] width 24 height 10
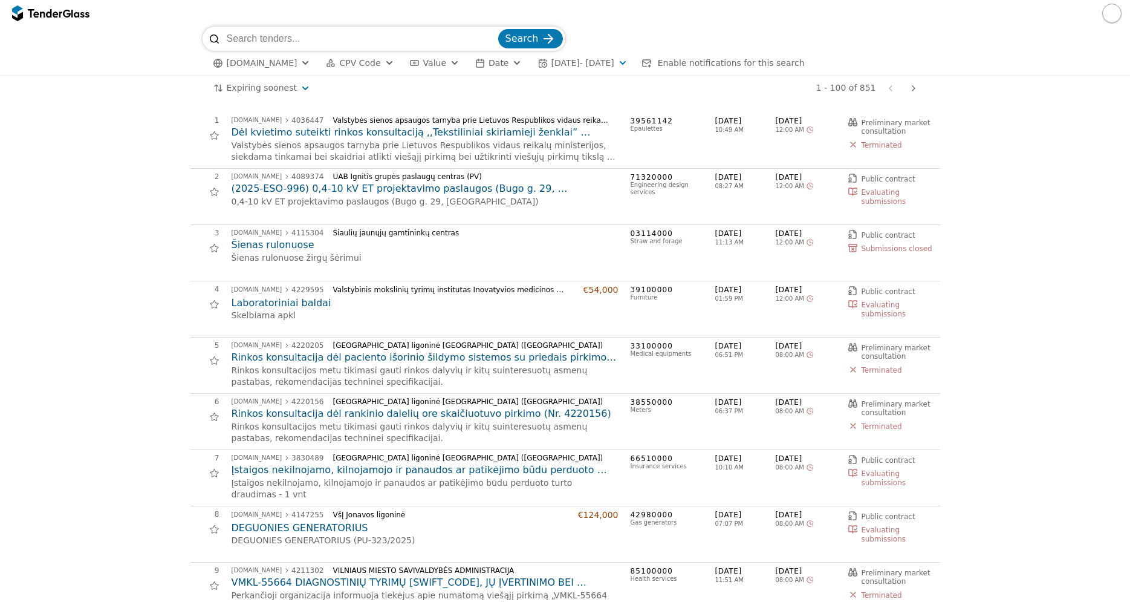
click at [613, 60] on span "[DATE] - [DATE]" at bounding box center [582, 63] width 63 height 10
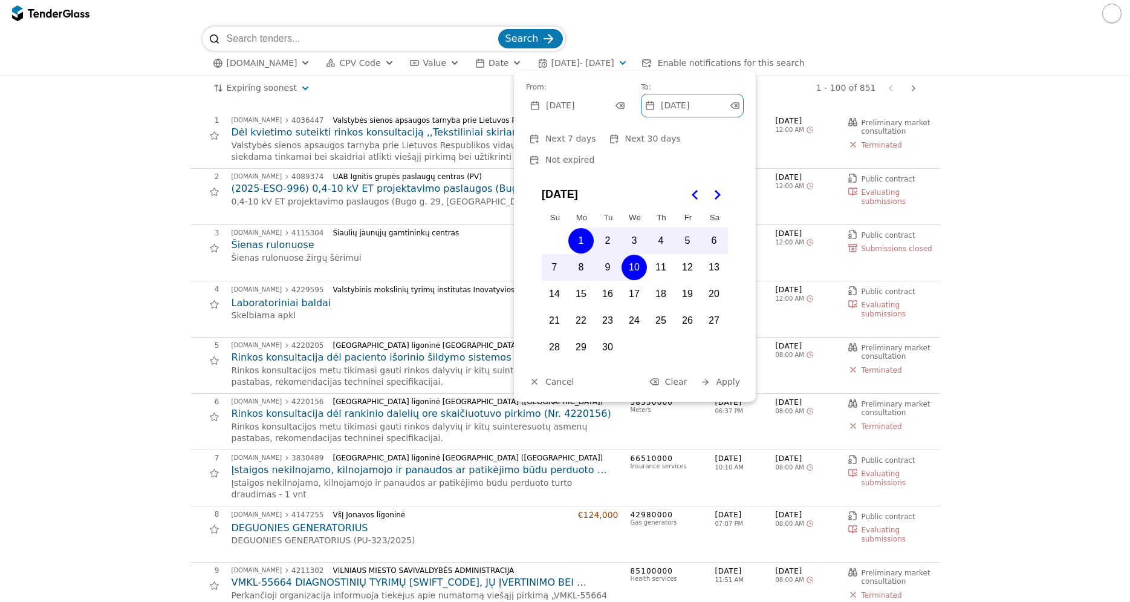
click at [594, 155] on span "Not expired" at bounding box center [569, 160] width 49 height 10
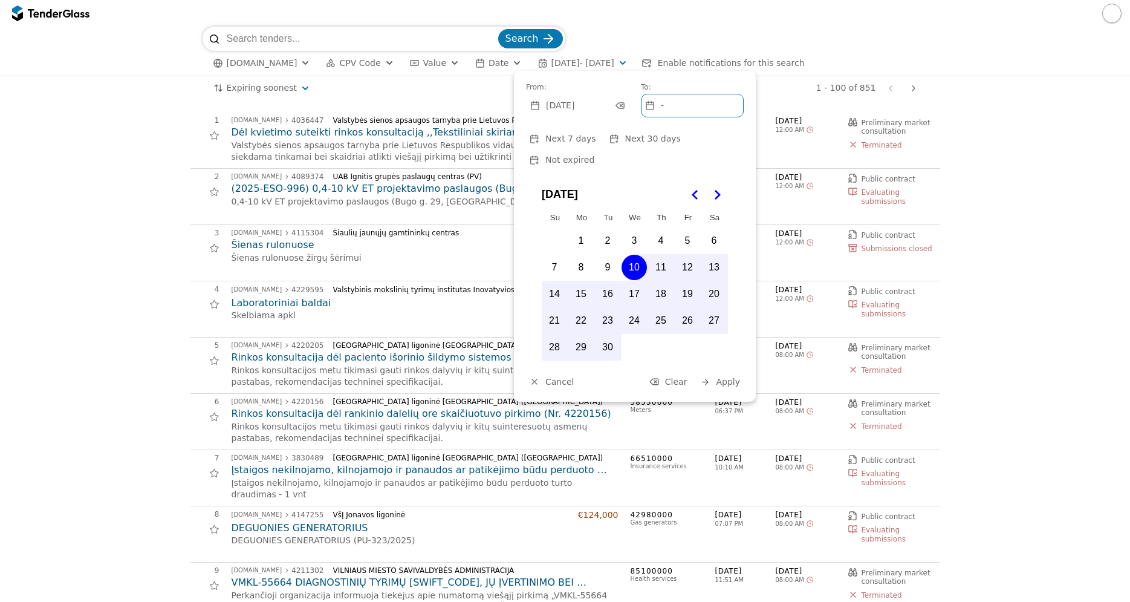
click at [720, 377] on span "Apply" at bounding box center [728, 382] width 24 height 10
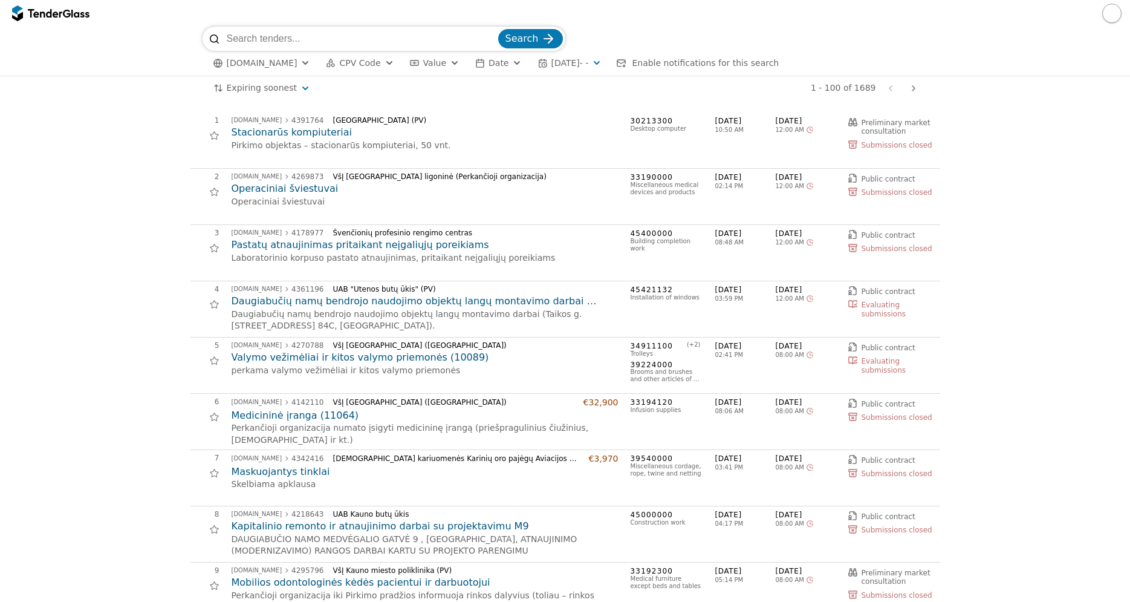
click at [582, 56] on button "[DATE] - -" at bounding box center [570, 63] width 74 height 15
